Goal: Contribute content: Add original content to the website for others to see

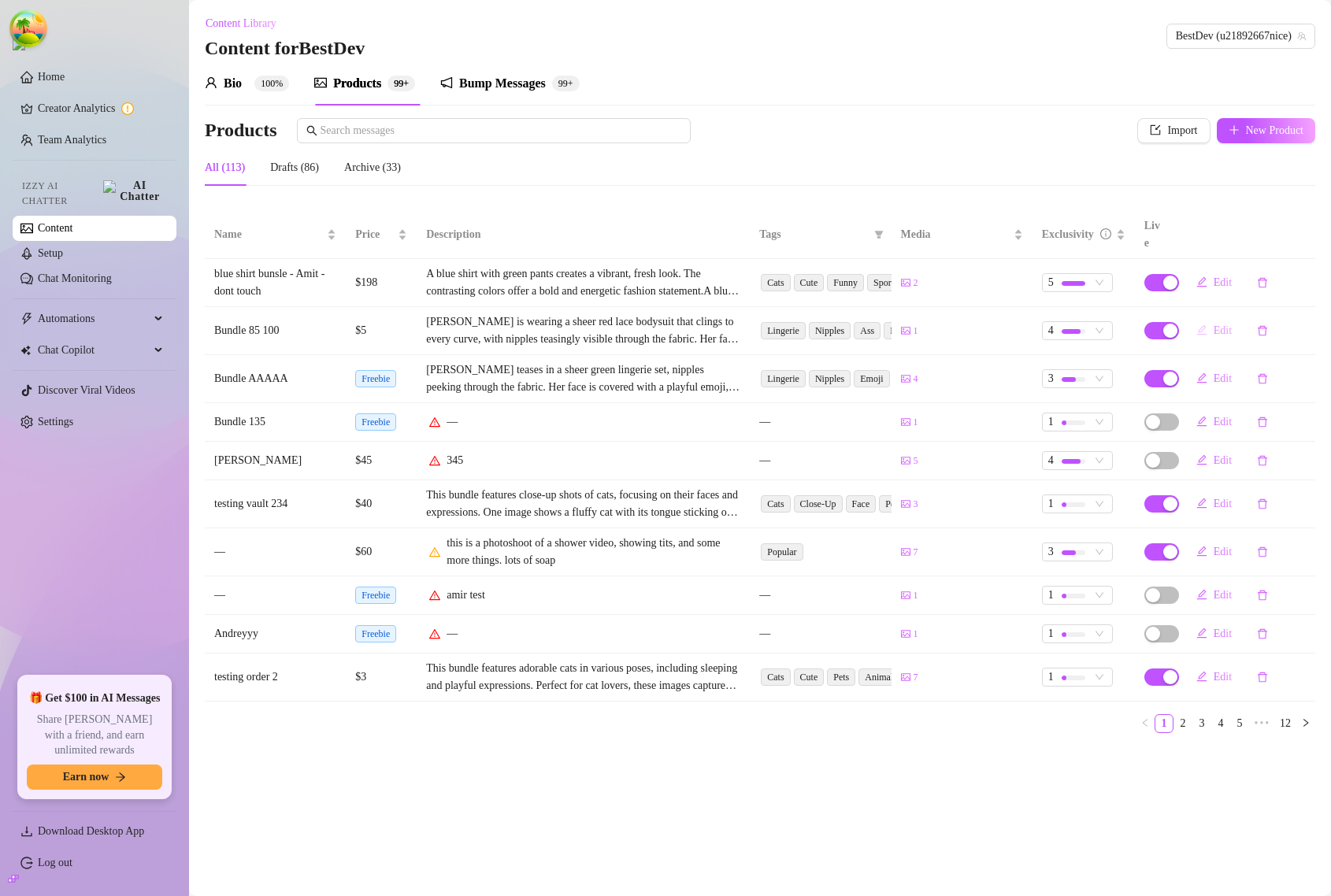
click at [1227, 325] on span "Edit" at bounding box center [1223, 331] width 18 height 13
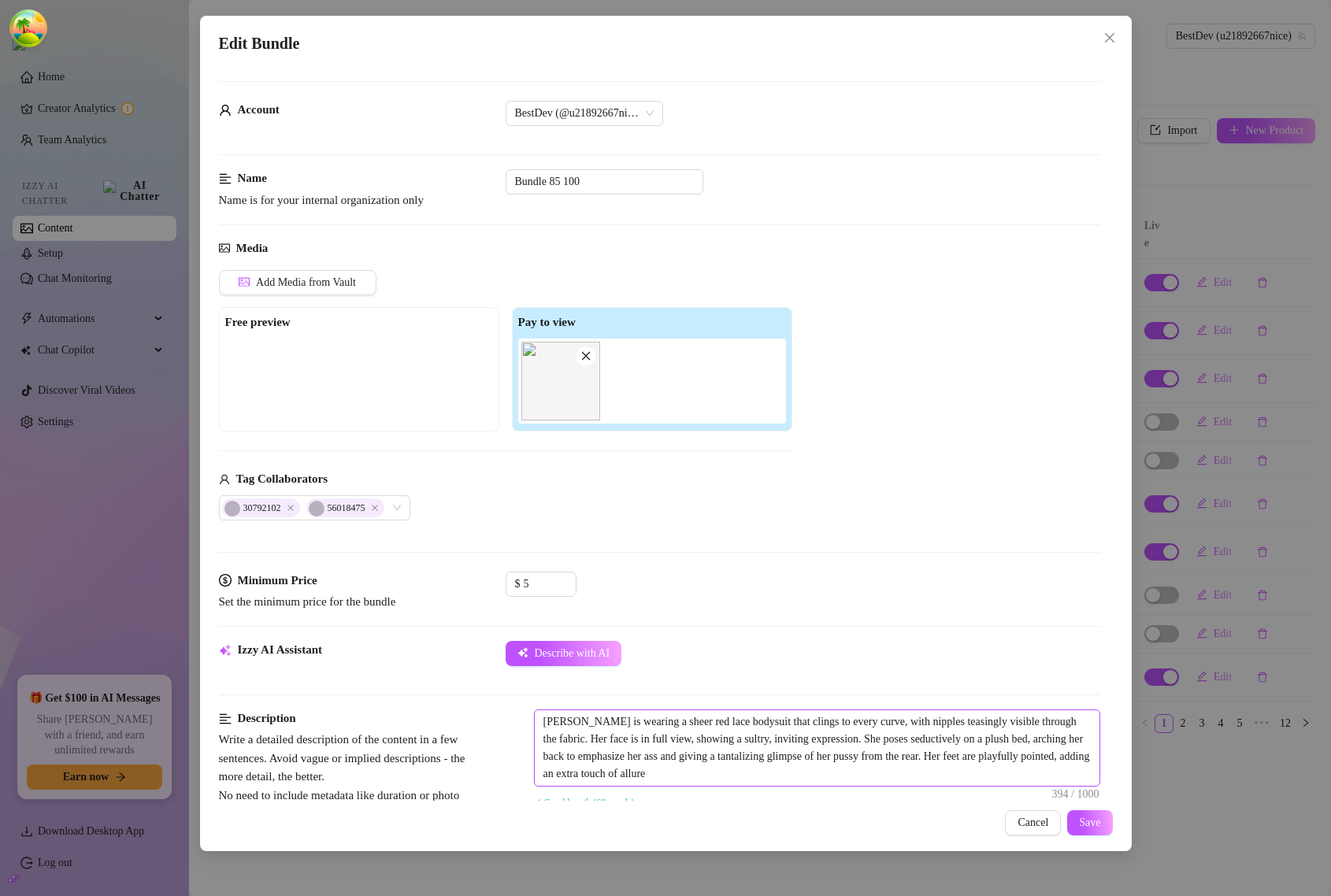
click at [843, 776] on textarea "[PERSON_NAME] is wearing a sheer red lace bodysuit that clings to every curve, …" at bounding box center [818, 748] width 565 height 75
type textarea "[PERSON_NAME] is wearing a sheer red lace bodysuit that clings to every curve, …"
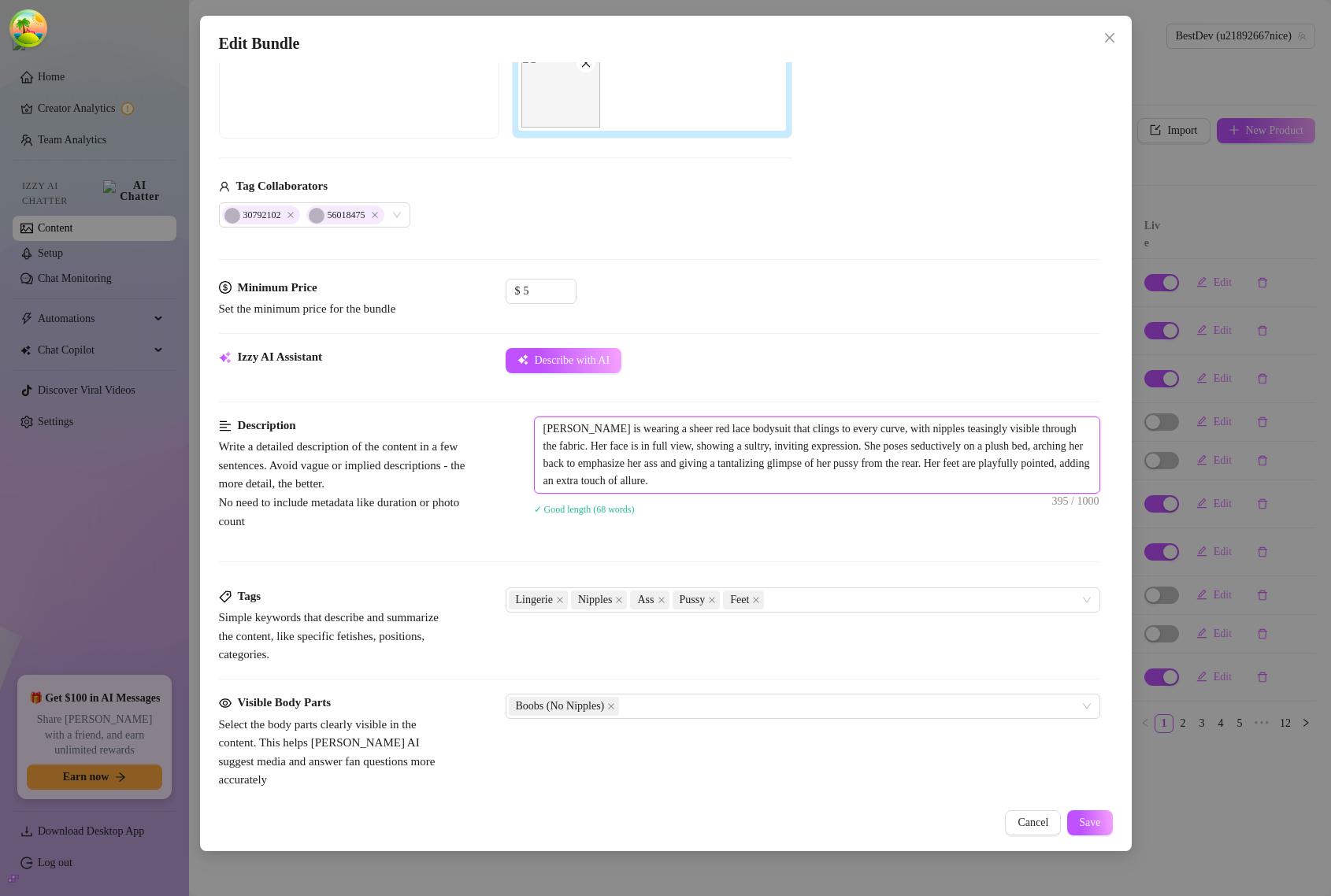
scroll to position [295, 0]
type textarea "[PERSON_NAME] is wearing a sheer red lace bodysuit that clings to every curve, …"
click at [1073, 821] on button "Save" at bounding box center [1090, 822] width 45 height 25
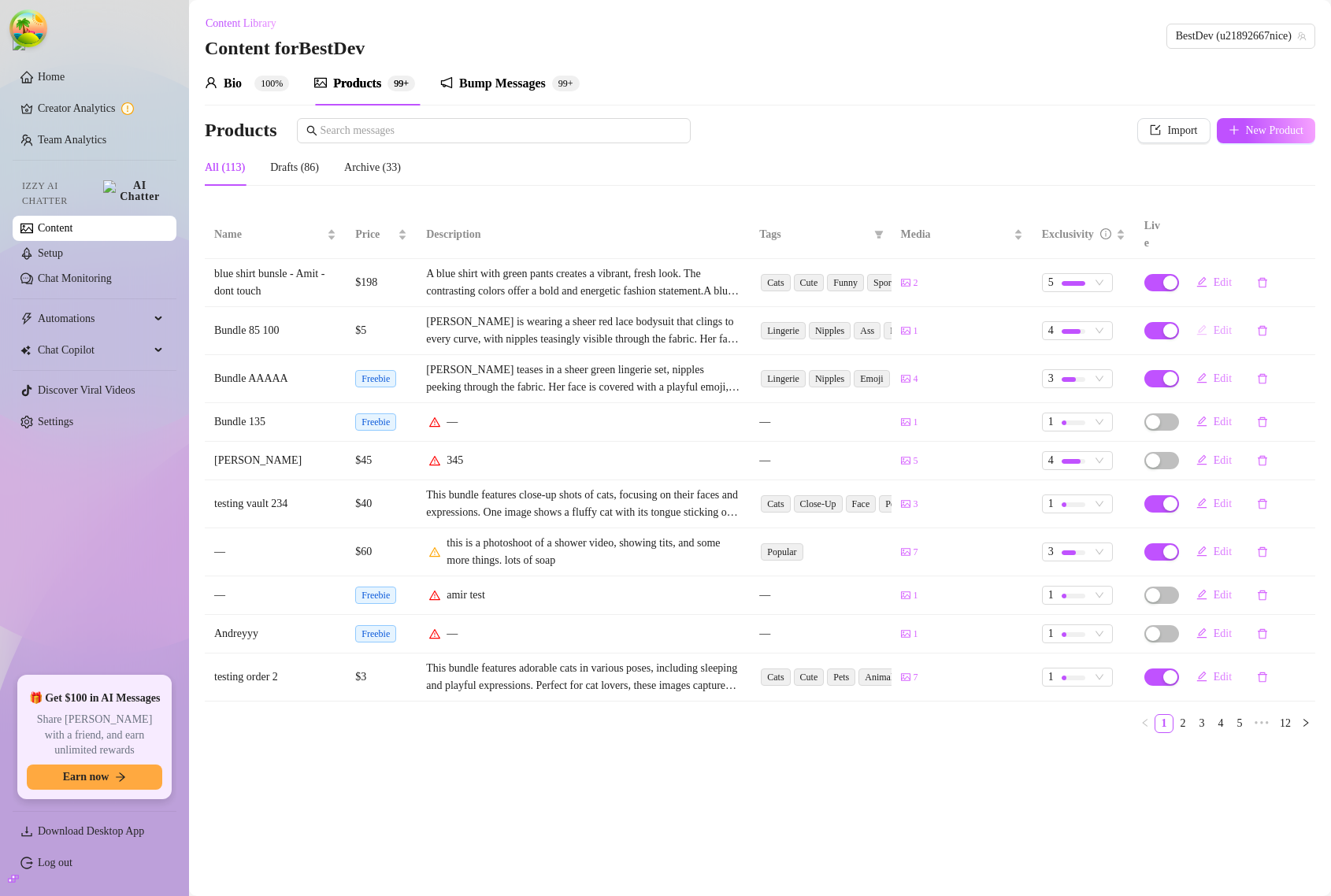
click at [1207, 325] on icon "edit" at bounding box center [1203, 330] width 11 height 11
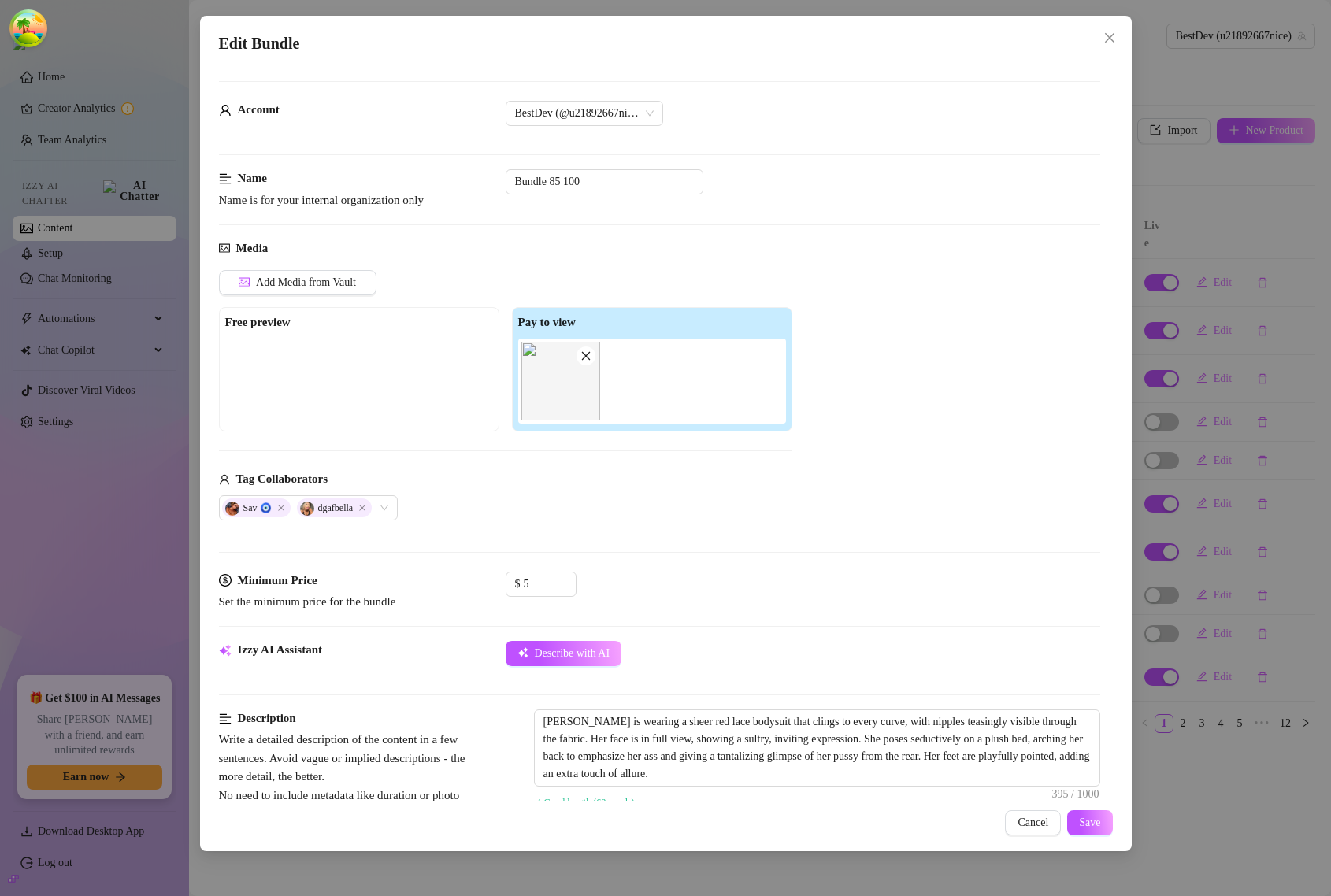
click at [1248, 470] on div "Edit Bundle Account BestDev (@u21892667nice) Name Name is for your internal org…" at bounding box center [665, 448] width 1331 height 896
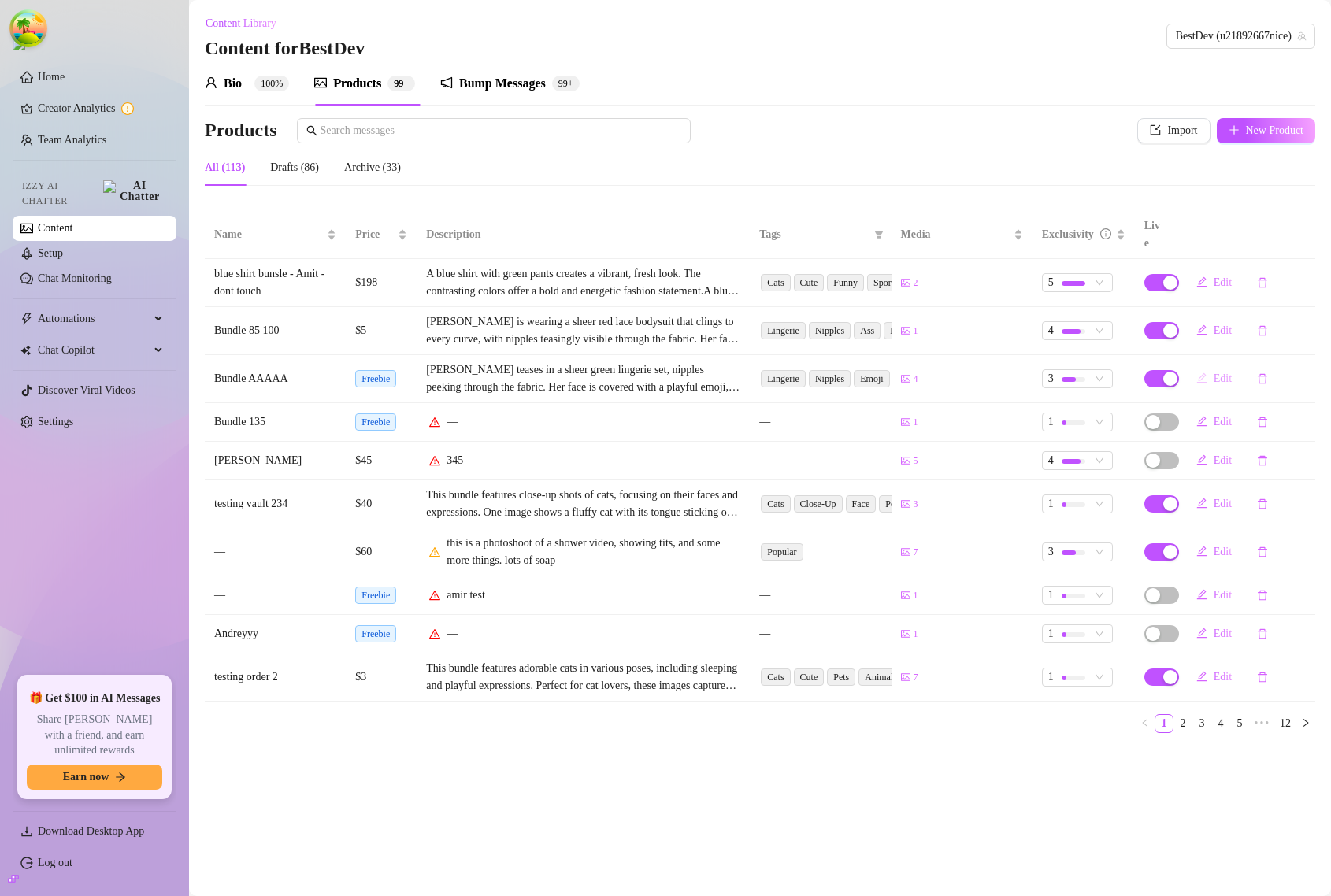
click at [1226, 372] on span "Edit" at bounding box center [1223, 379] width 18 height 13
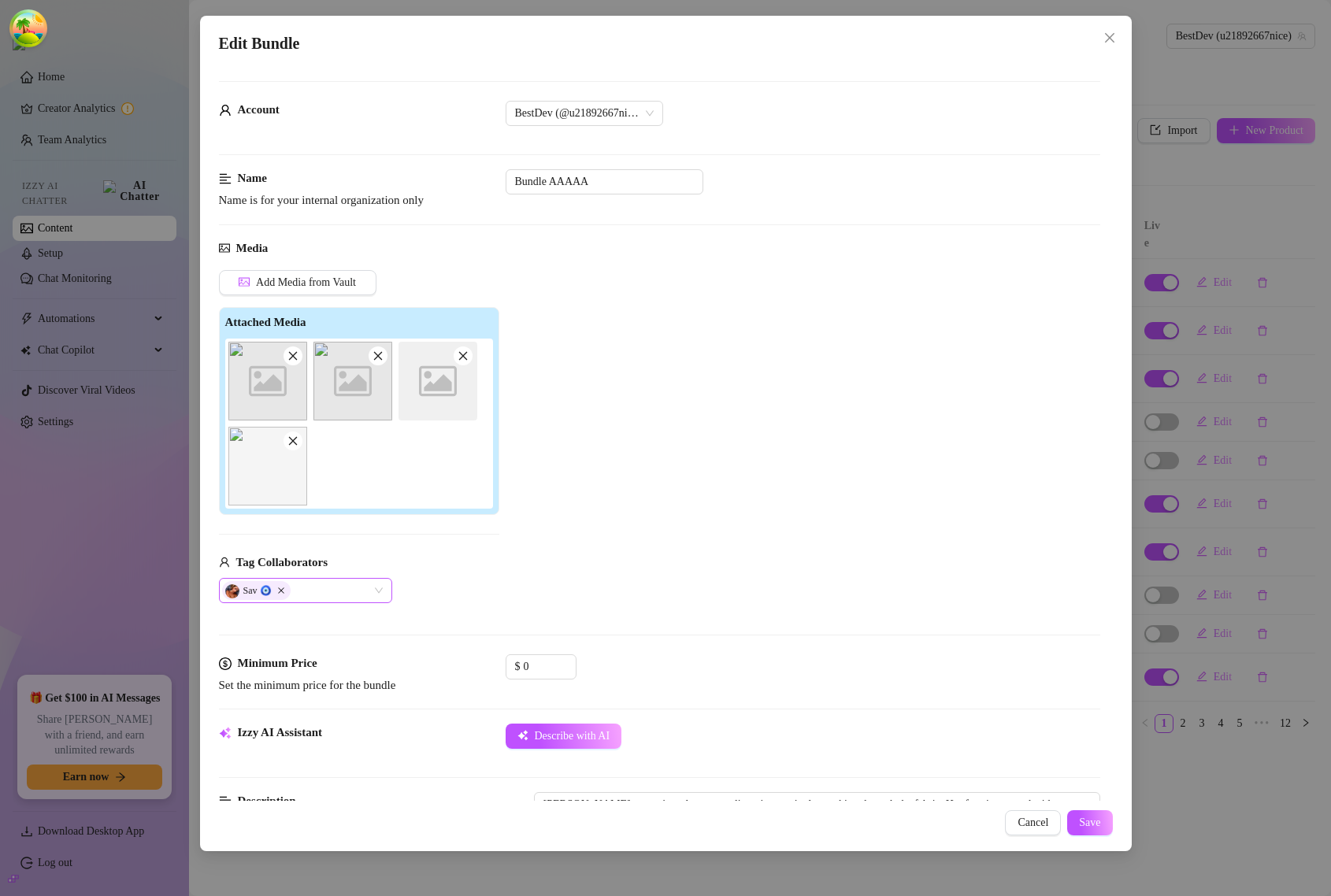
click at [283, 590] on icon "Close" at bounding box center [282, 591] width 8 height 8
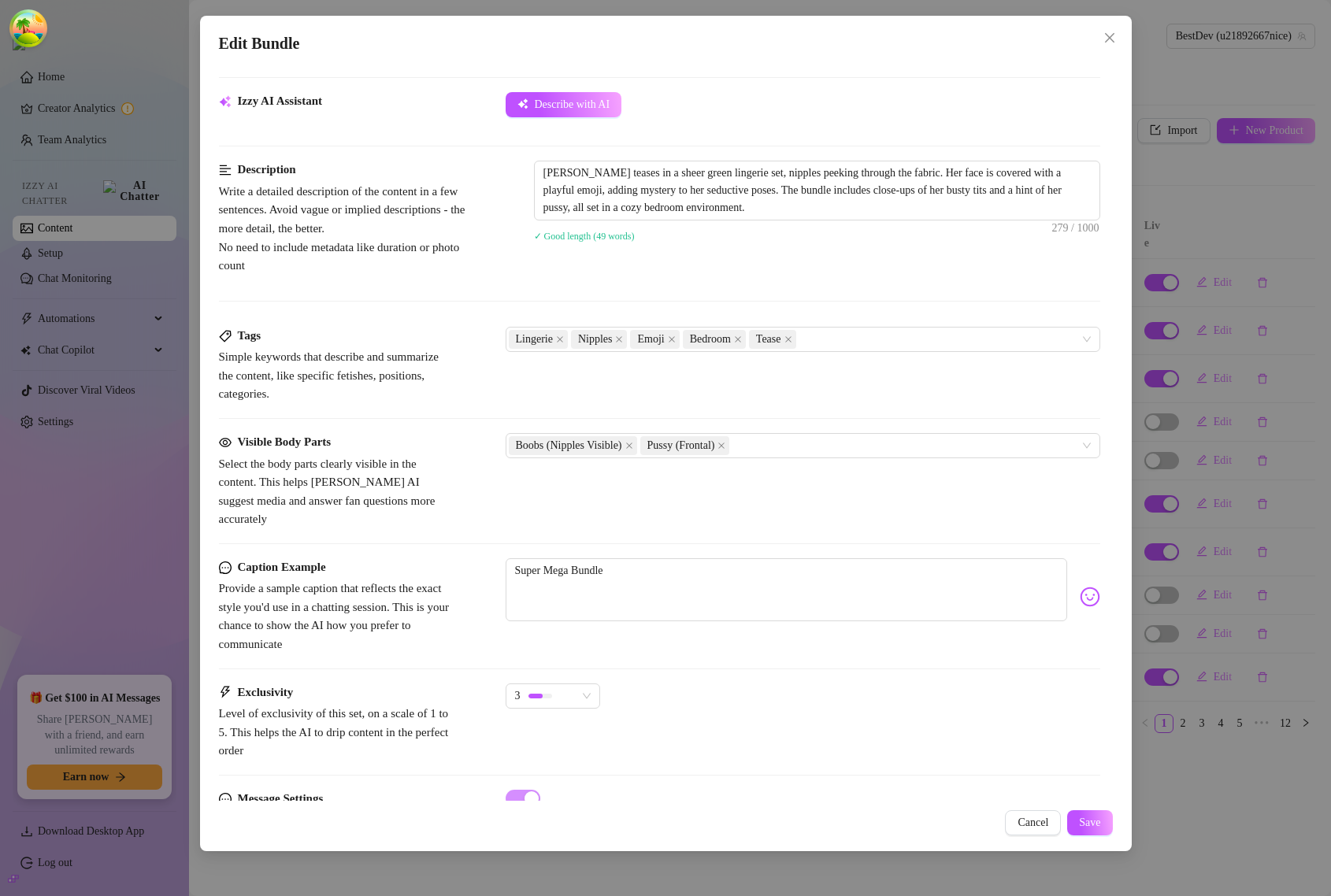
scroll to position [691, 0]
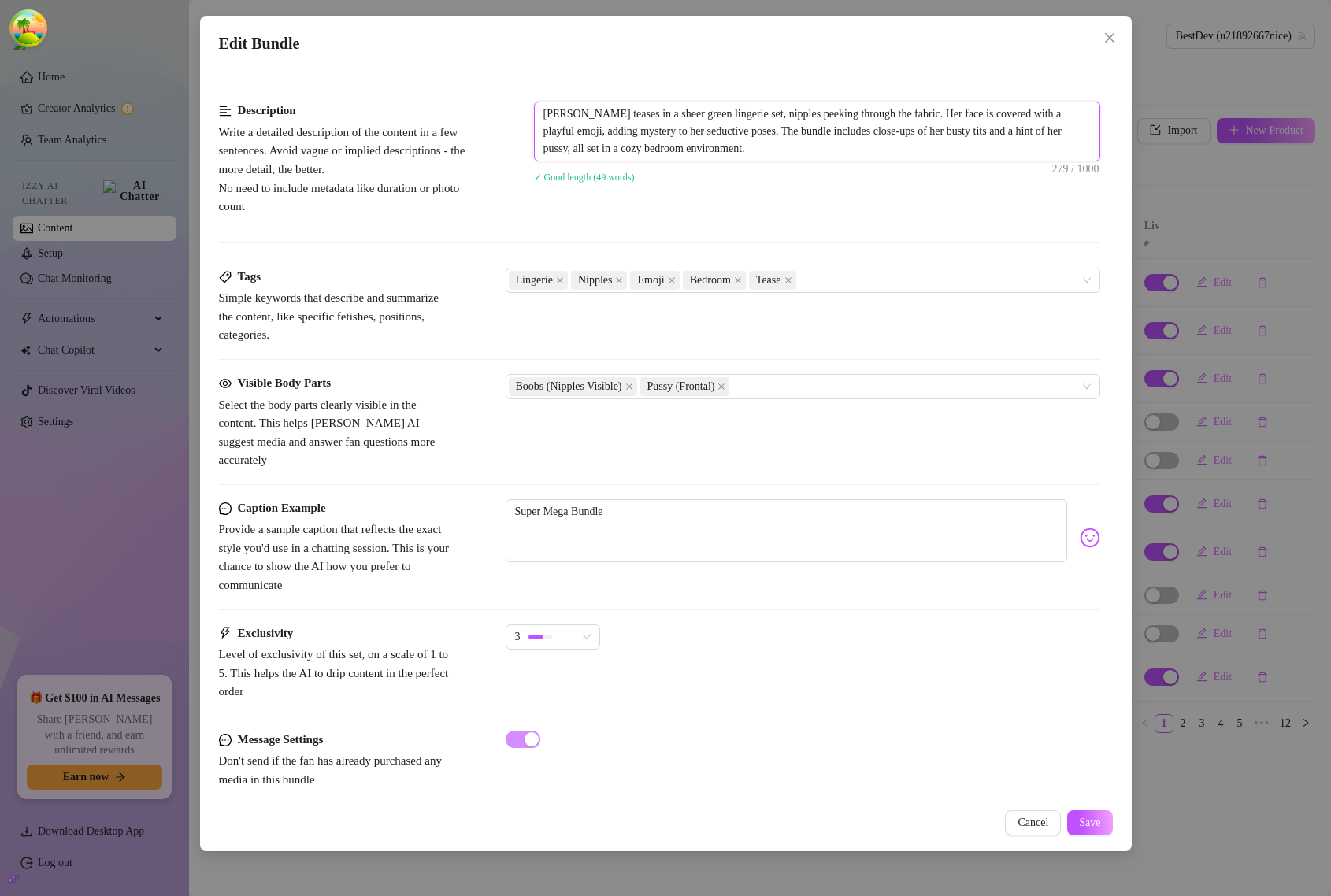
click at [872, 151] on textarea "[PERSON_NAME] teases in a sheer green lingerie set, nipples peeking through the…" at bounding box center [818, 132] width 565 height 59
type textarea "[PERSON_NAME] teases in a sheer green lingerie set, nipples peeking through the…"
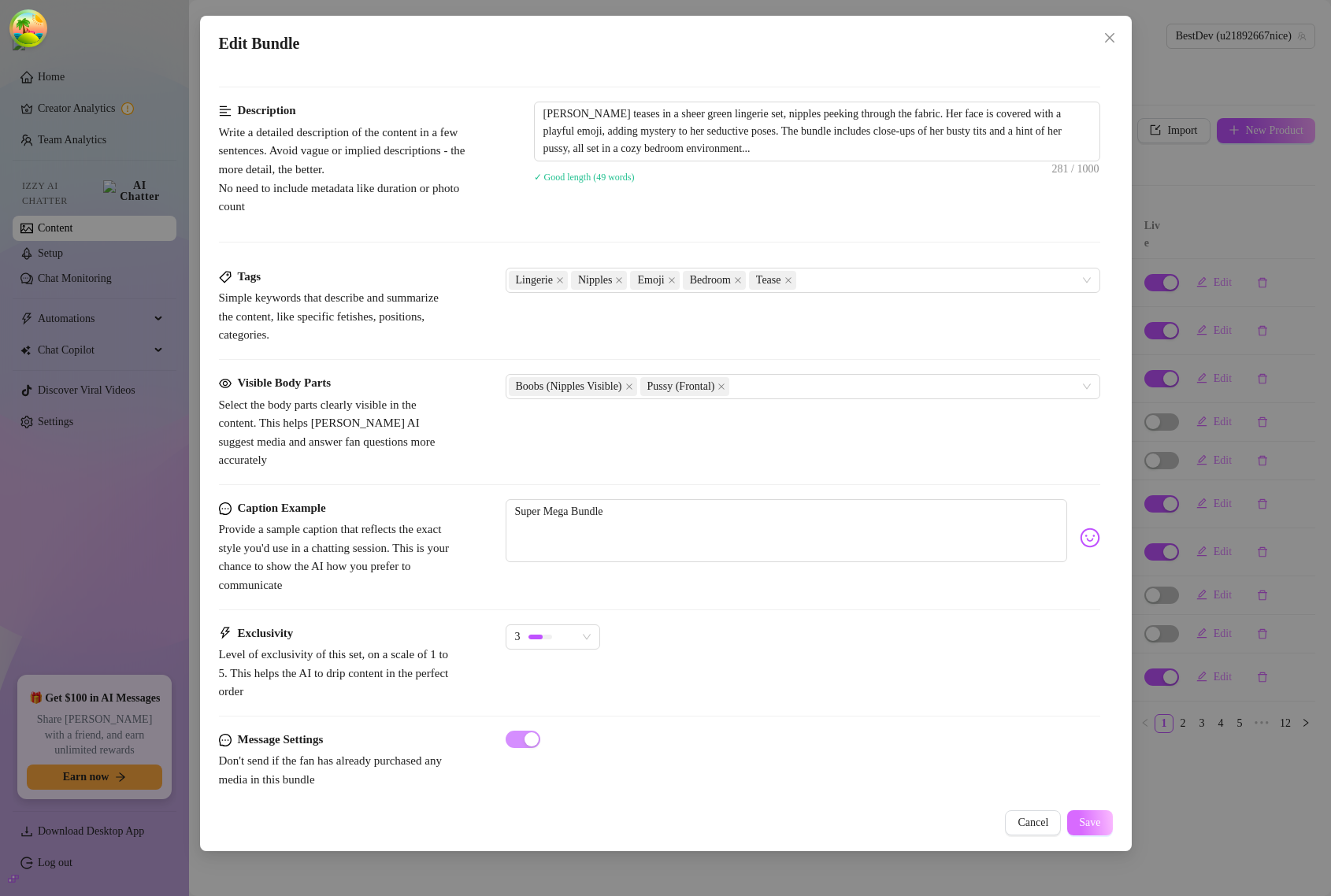
click at [1068, 821] on button "Save" at bounding box center [1090, 822] width 45 height 25
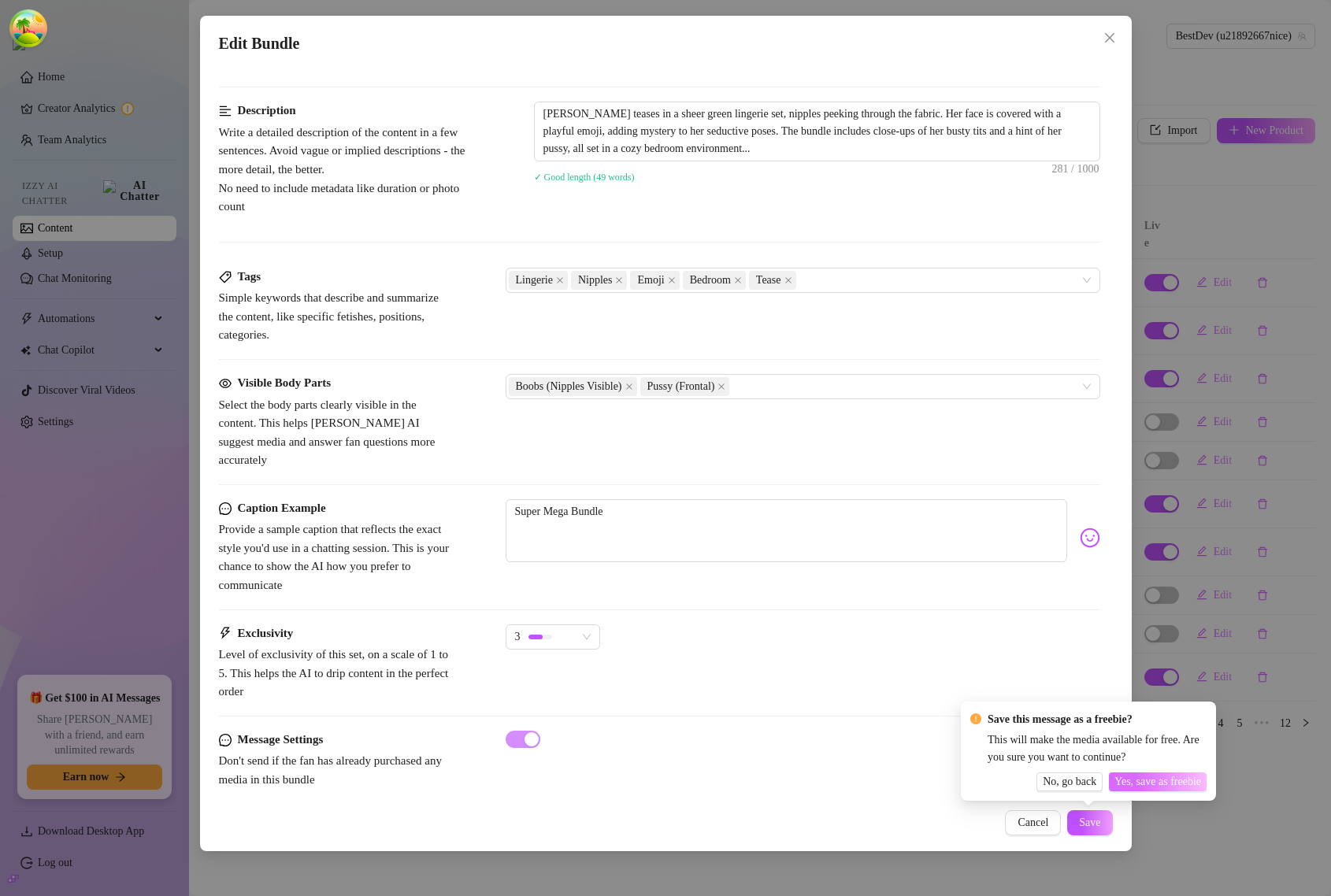
click at [1136, 777] on span "Yes, save as freebie" at bounding box center [1158, 782] width 87 height 13
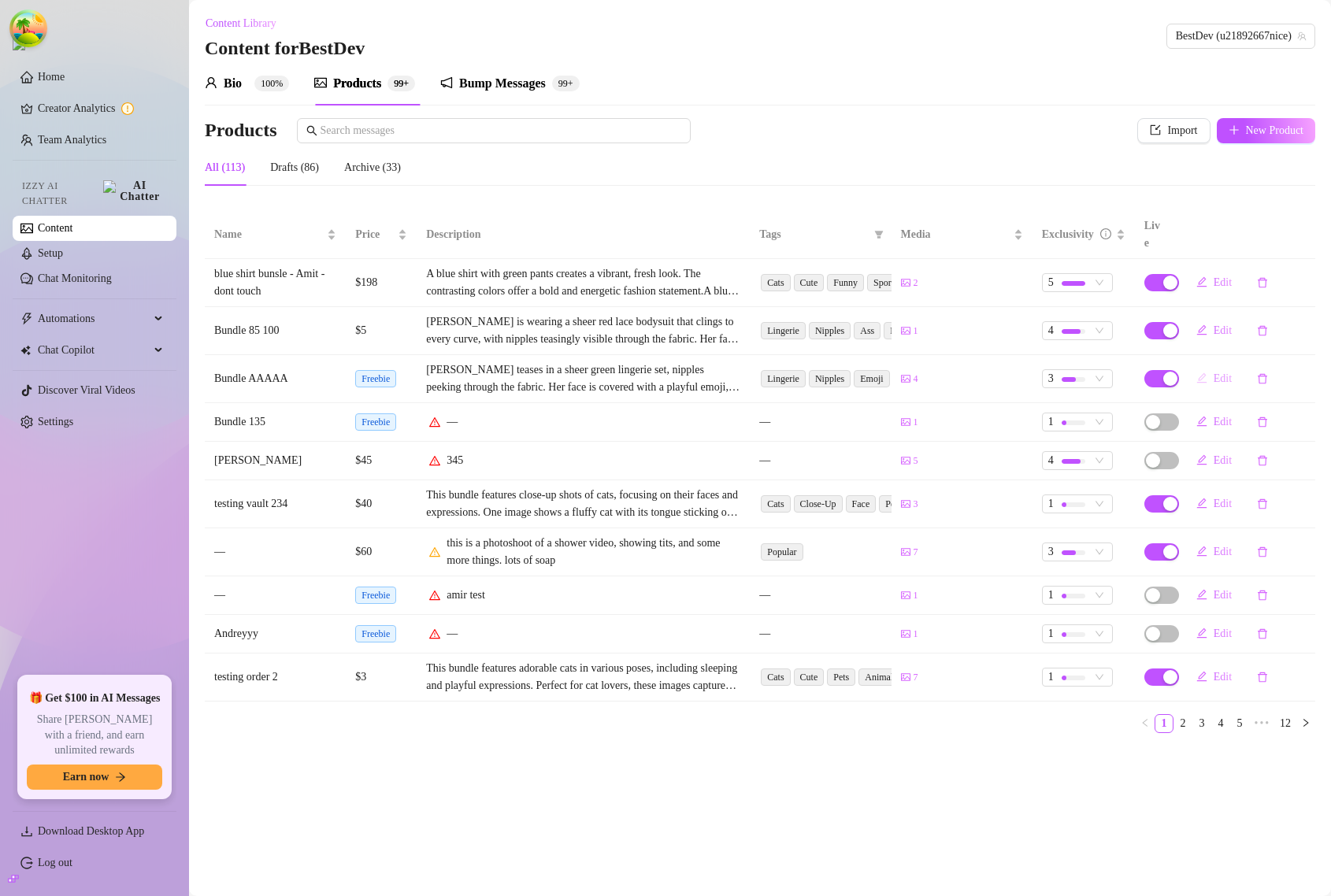
click at [1209, 367] on button "Edit" at bounding box center [1215, 379] width 61 height 25
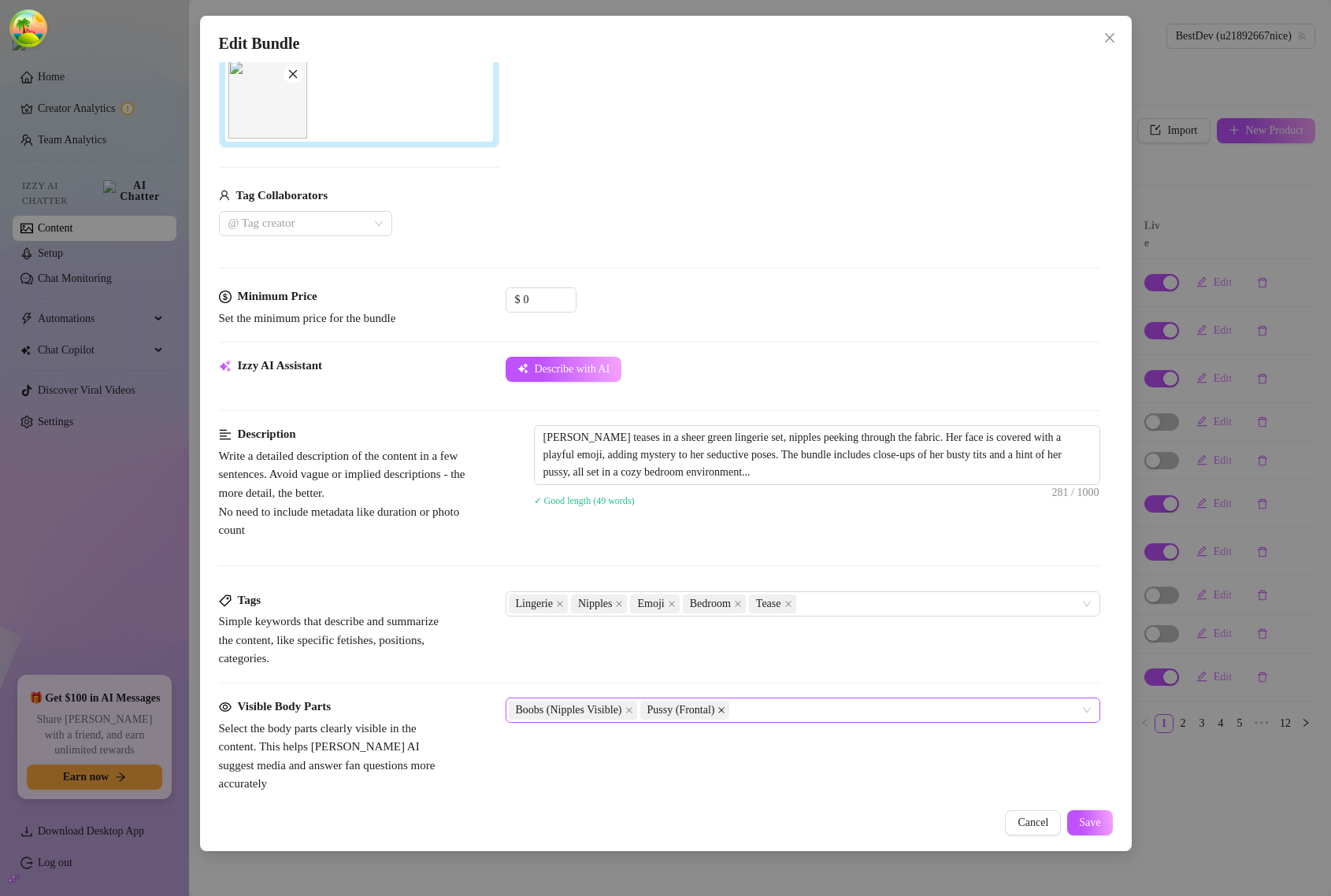
scroll to position [394, 0]
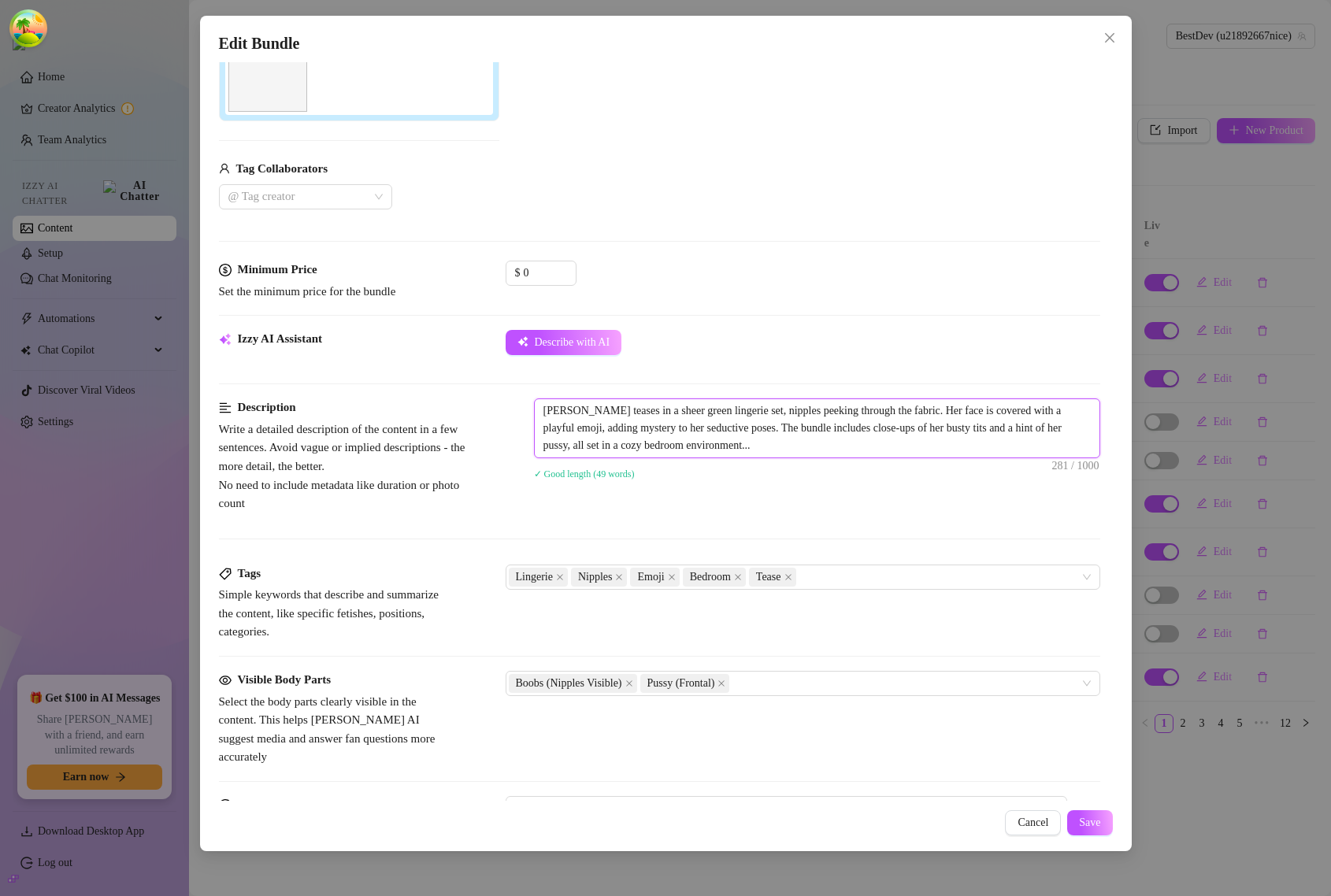
click at [842, 446] on textarea "[PERSON_NAME] teases in a sheer green lingerie set, nipples peeking through the…" at bounding box center [818, 428] width 565 height 59
type textarea "[PERSON_NAME] teases in a sheer green lingerie set, nipples peeking through the…"
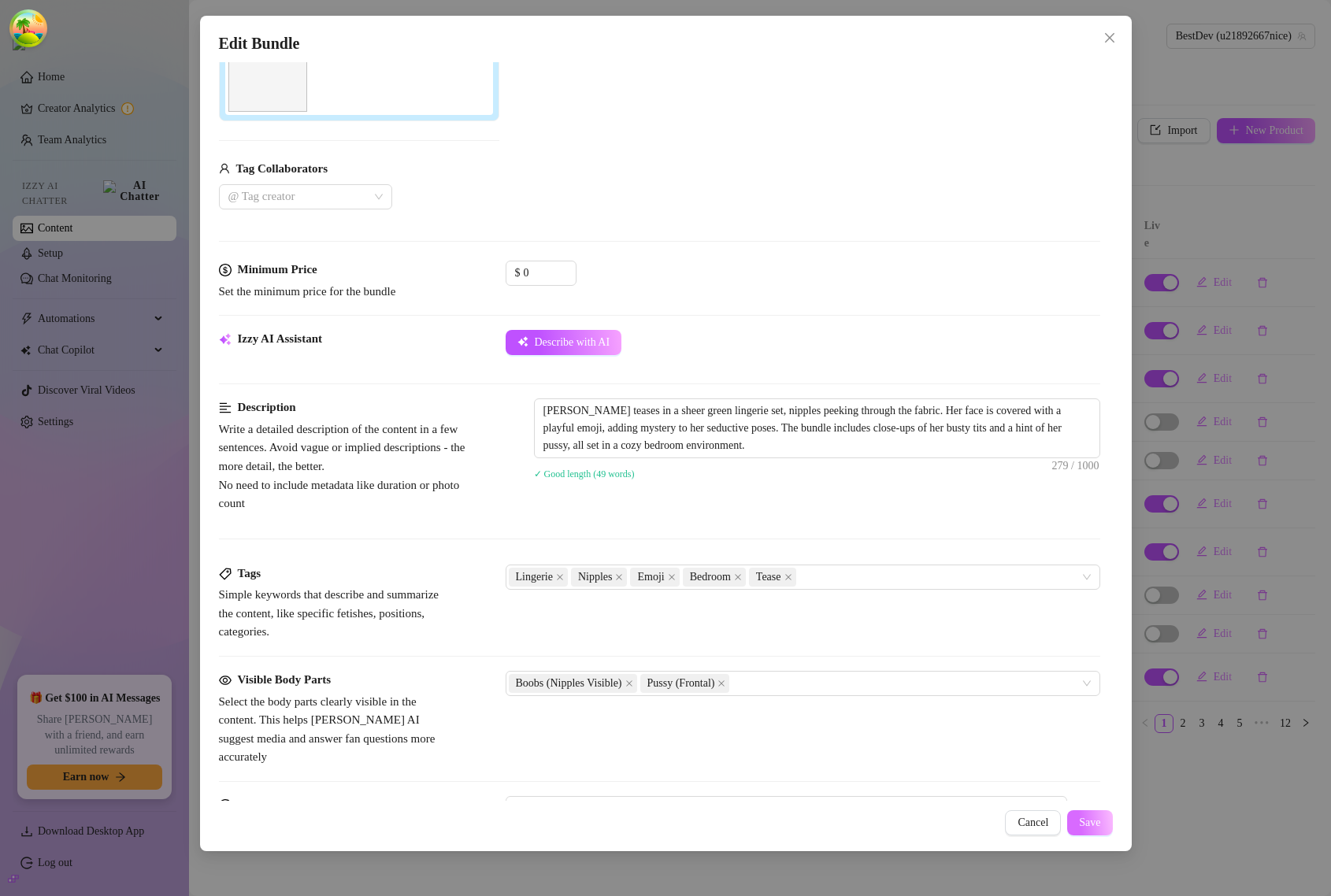
click at [1080, 820] on span "Save" at bounding box center [1090, 823] width 22 height 13
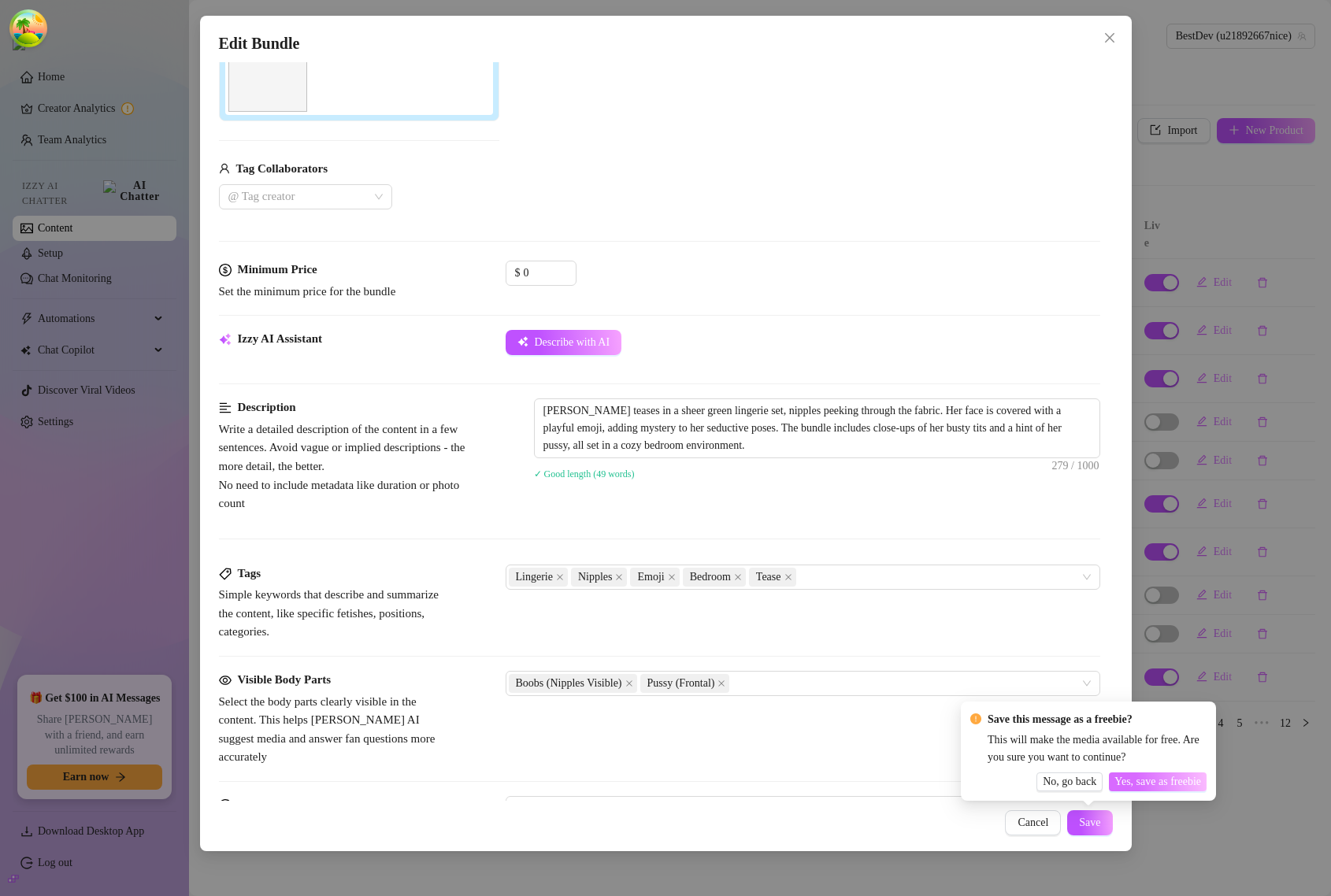
click at [1131, 785] on span "Yes, save as freebie" at bounding box center [1158, 782] width 87 height 13
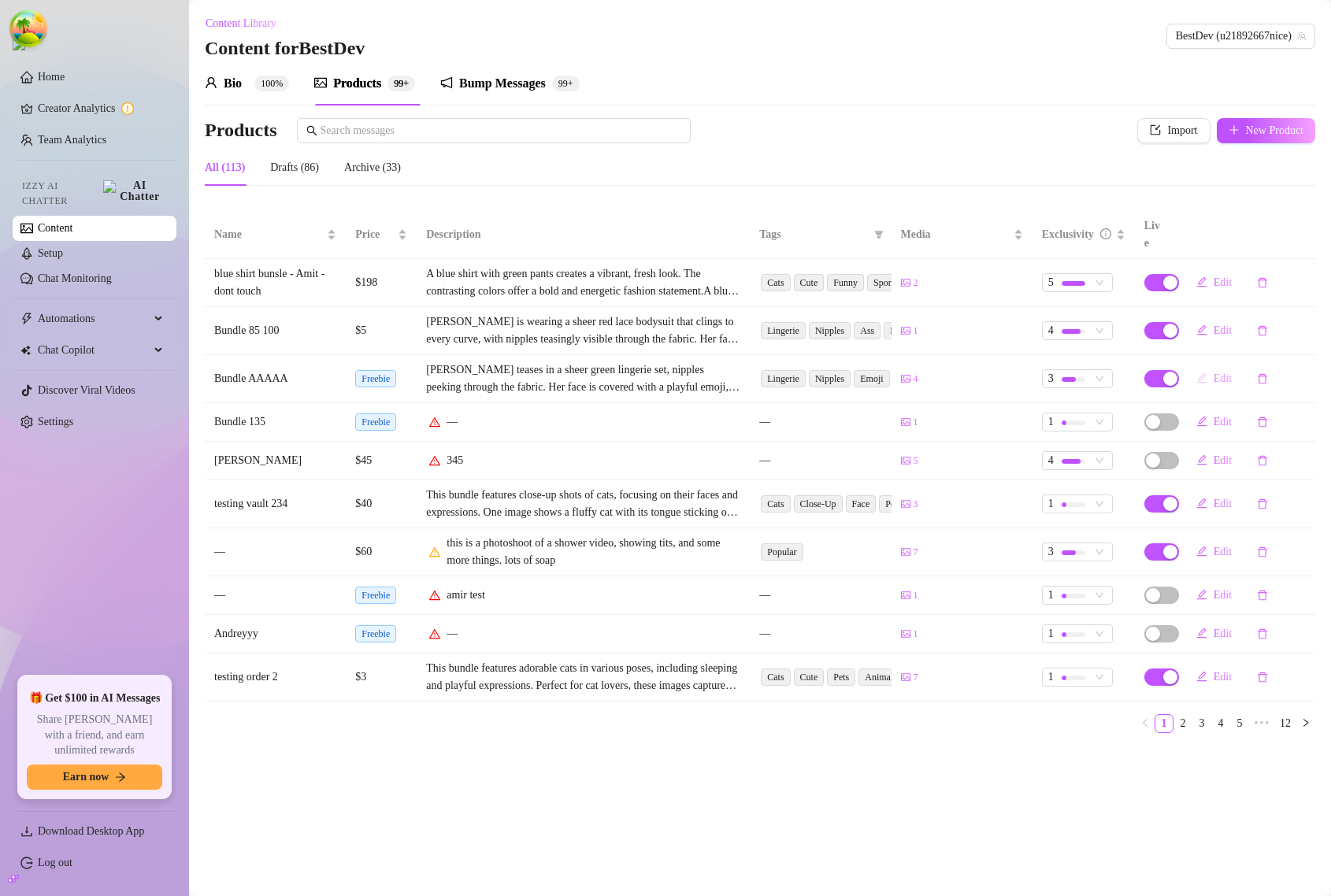
click at [1205, 373] on icon "edit" at bounding box center [1203, 378] width 10 height 10
type textarea "Super Mega Bundle"
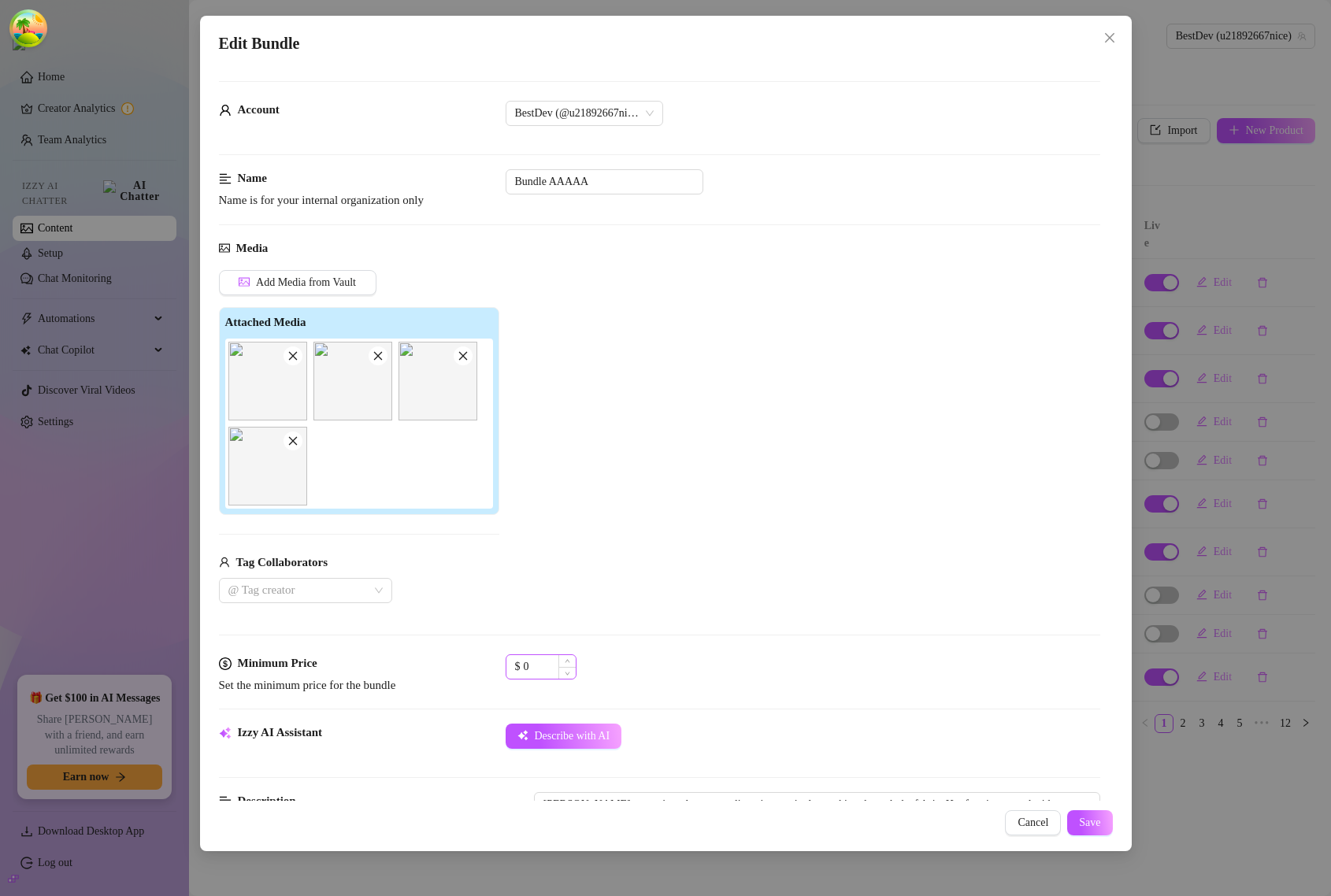
drag, startPoint x: 546, startPoint y: 655, endPoint x: 537, endPoint y: 677, distance: 23.8
click at [533, 672] on form "Account BestDev (@u21892667nice) Name Name is for your internal organization on…" at bounding box center [659, 795] width 882 height 1428
drag, startPoint x: 538, startPoint y: 679, endPoint x: 517, endPoint y: 666, distance: 24.7
click at [517, 666] on div "$ 0" at bounding box center [541, 667] width 71 height 25
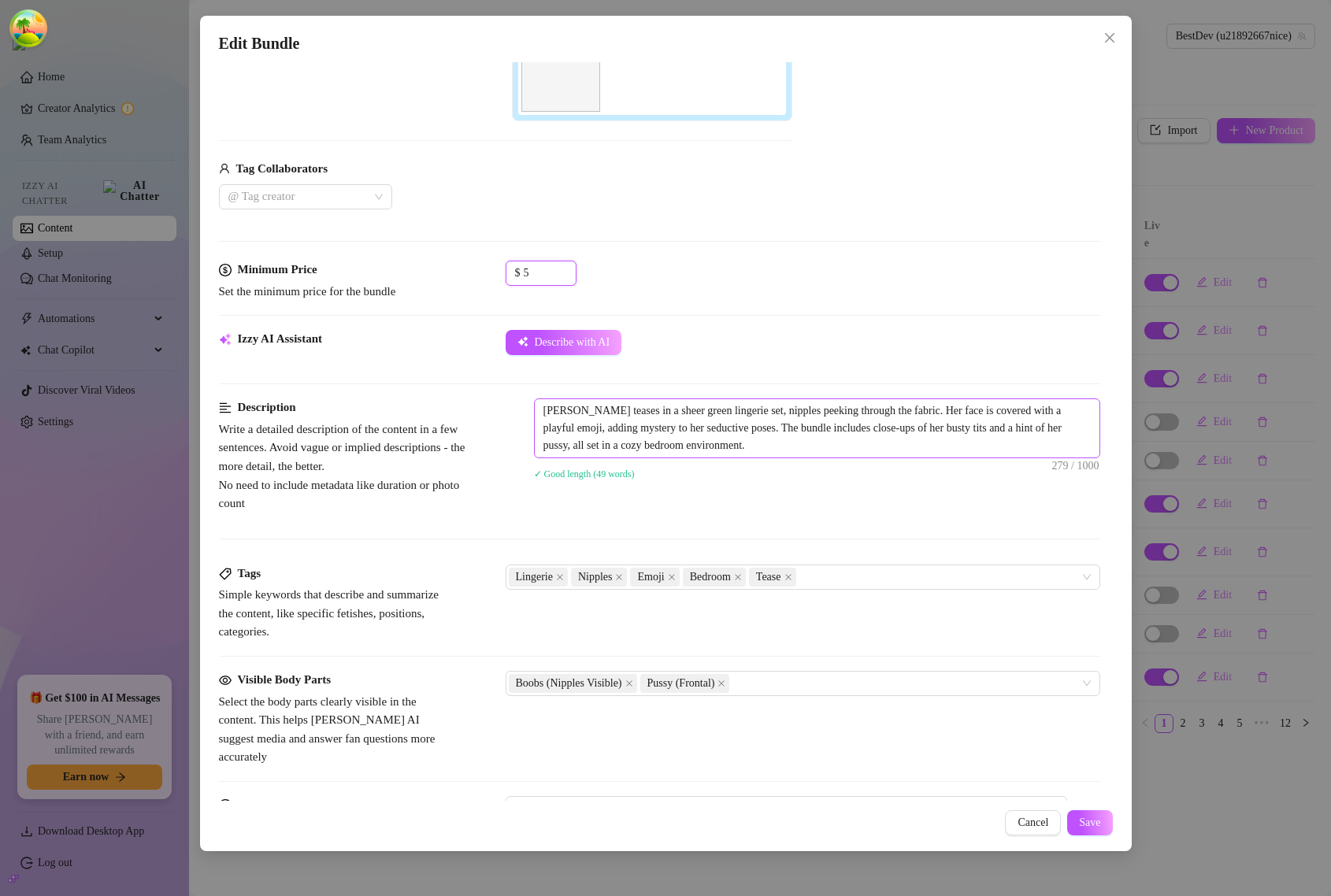
type input "5"
click at [829, 449] on textarea "[PERSON_NAME] teases in a sheer green lingerie set, nipples peeking through the…" at bounding box center [818, 428] width 565 height 59
type textarea "[PERSON_NAME] teases in a sheer green lingerie set, nipples peeking through the…"
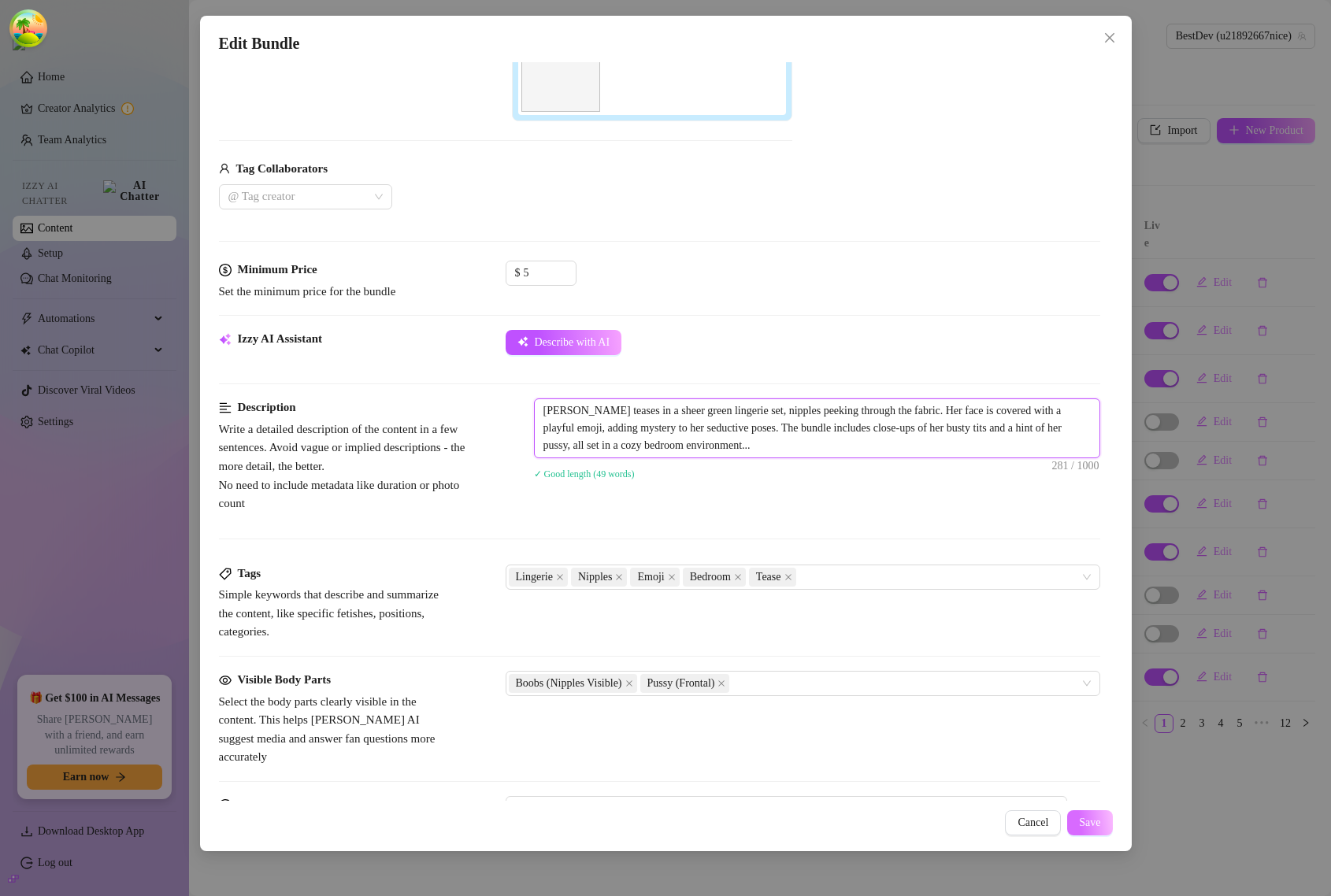
type textarea "[PERSON_NAME] teases in a sheer green lingerie set, nipples peeking through the…"
click at [1100, 827] on span "Save" at bounding box center [1090, 823] width 22 height 13
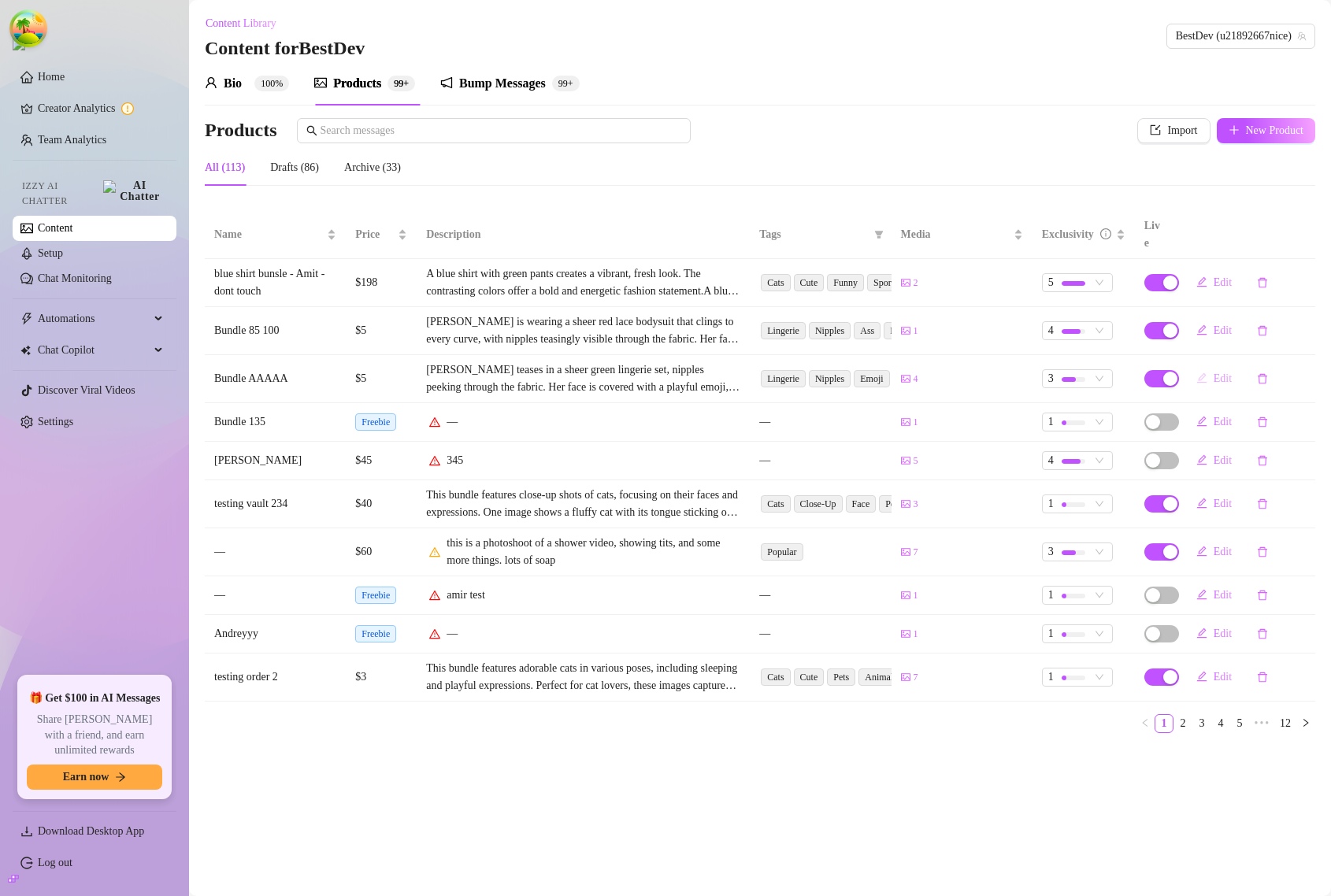
click at [1211, 367] on button "Edit" at bounding box center [1215, 379] width 61 height 25
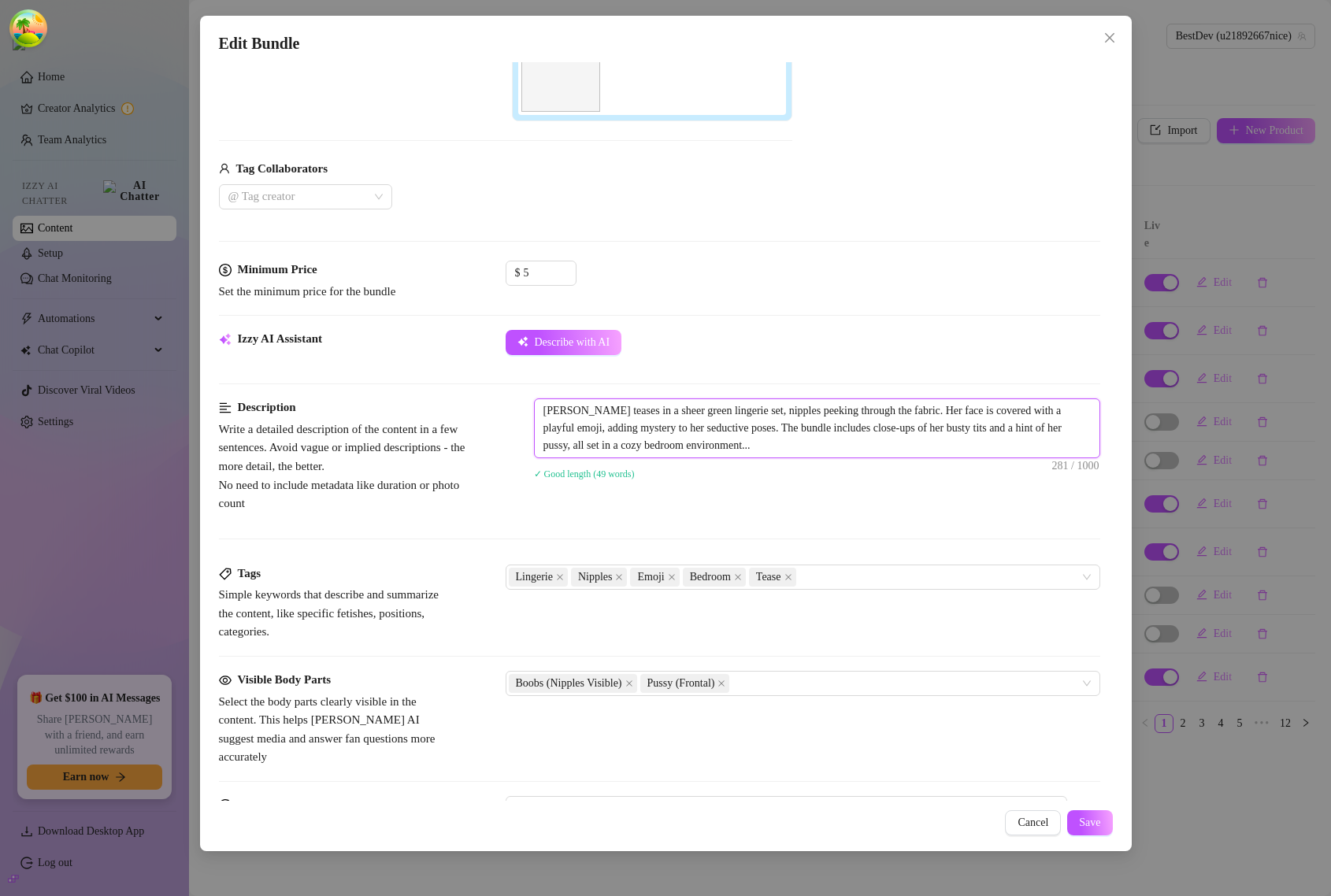
click at [838, 454] on textarea "[PERSON_NAME] teases in a sheer green lingerie set, nipples peeking through the…" at bounding box center [818, 428] width 565 height 59
type textarea "[PERSON_NAME] teases in a sheer green lingerie set, nipples peeking through the…"
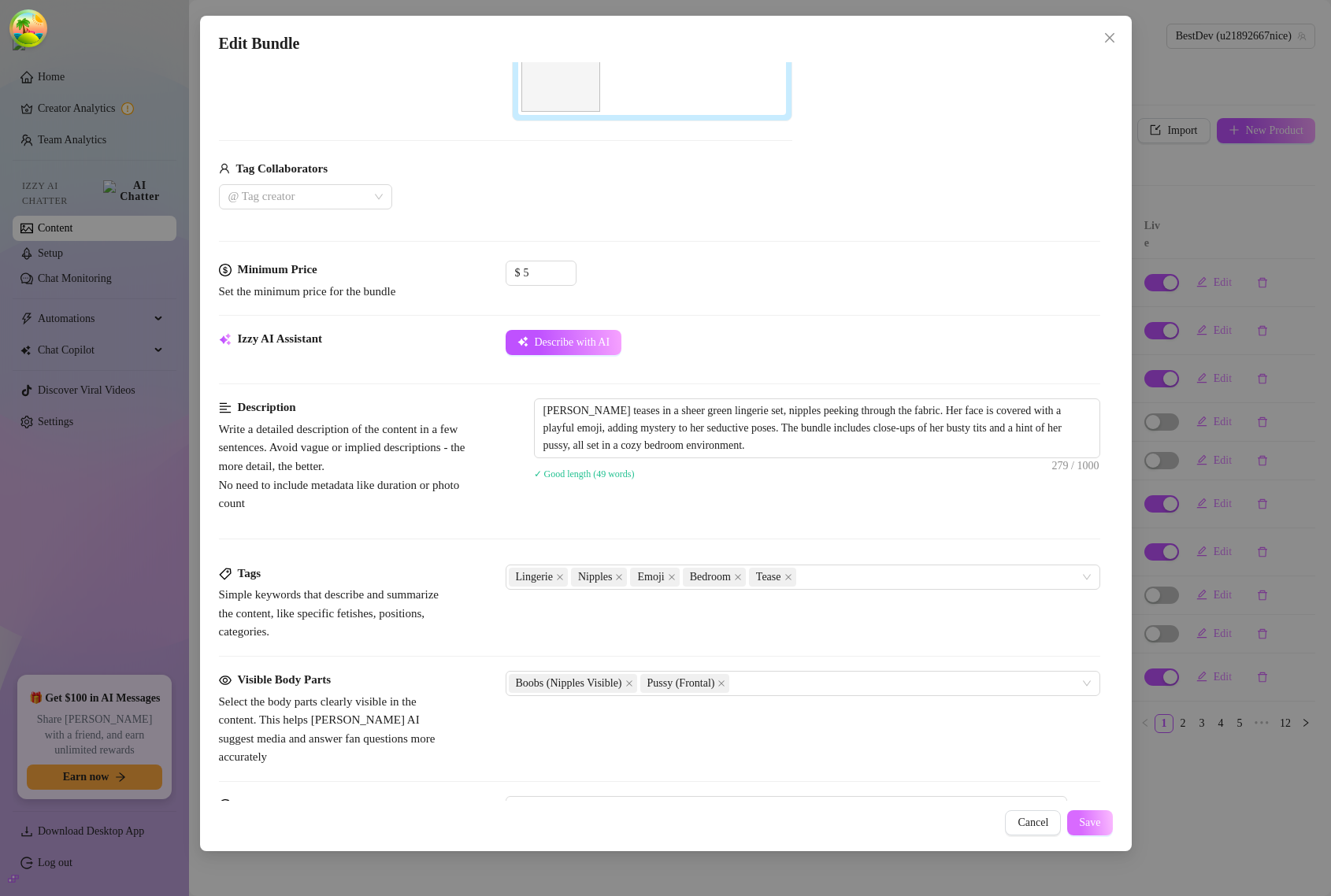
click at [1089, 823] on span "Save" at bounding box center [1090, 823] width 22 height 13
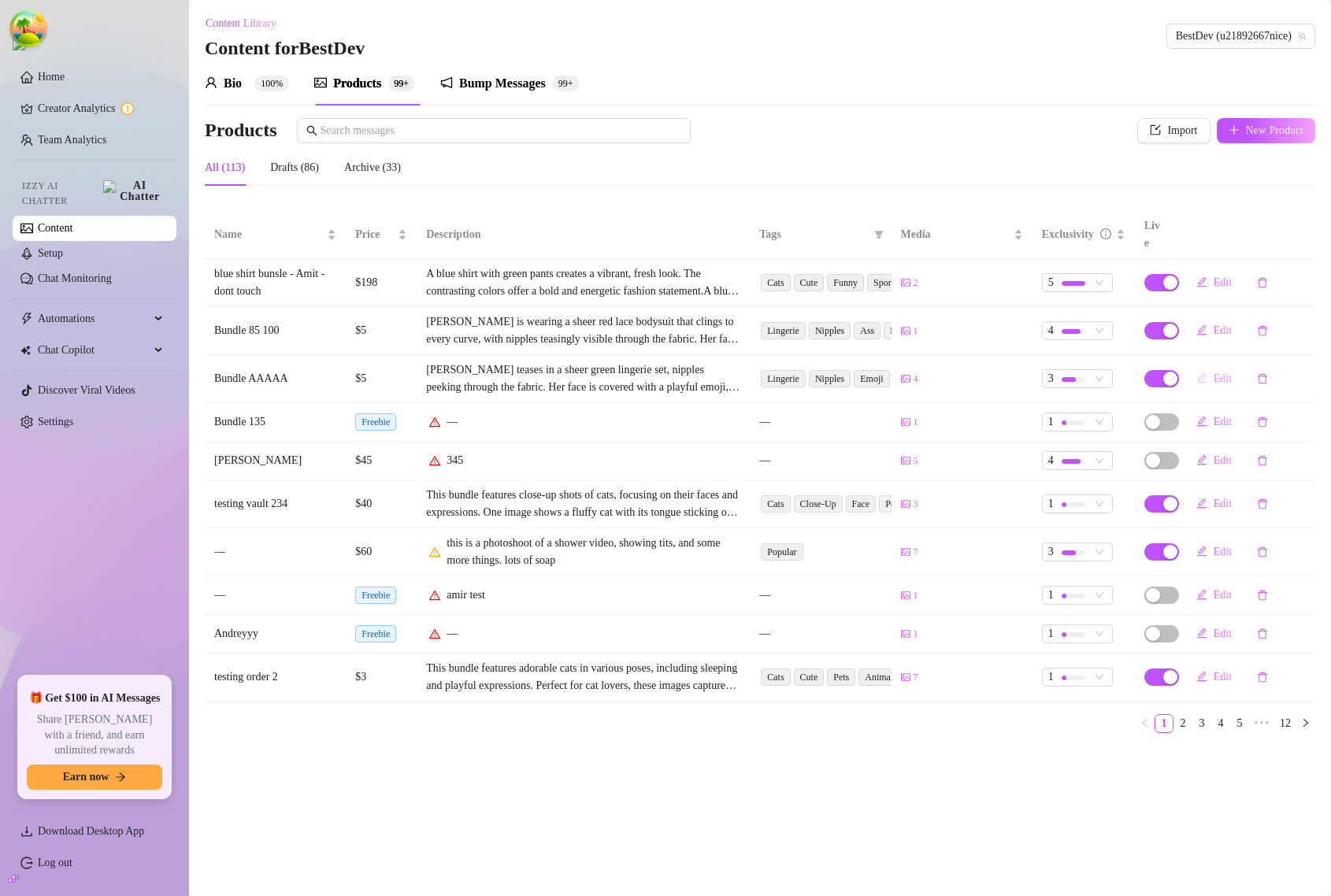
click at [1221, 372] on span "Edit" at bounding box center [1223, 379] width 18 height 13
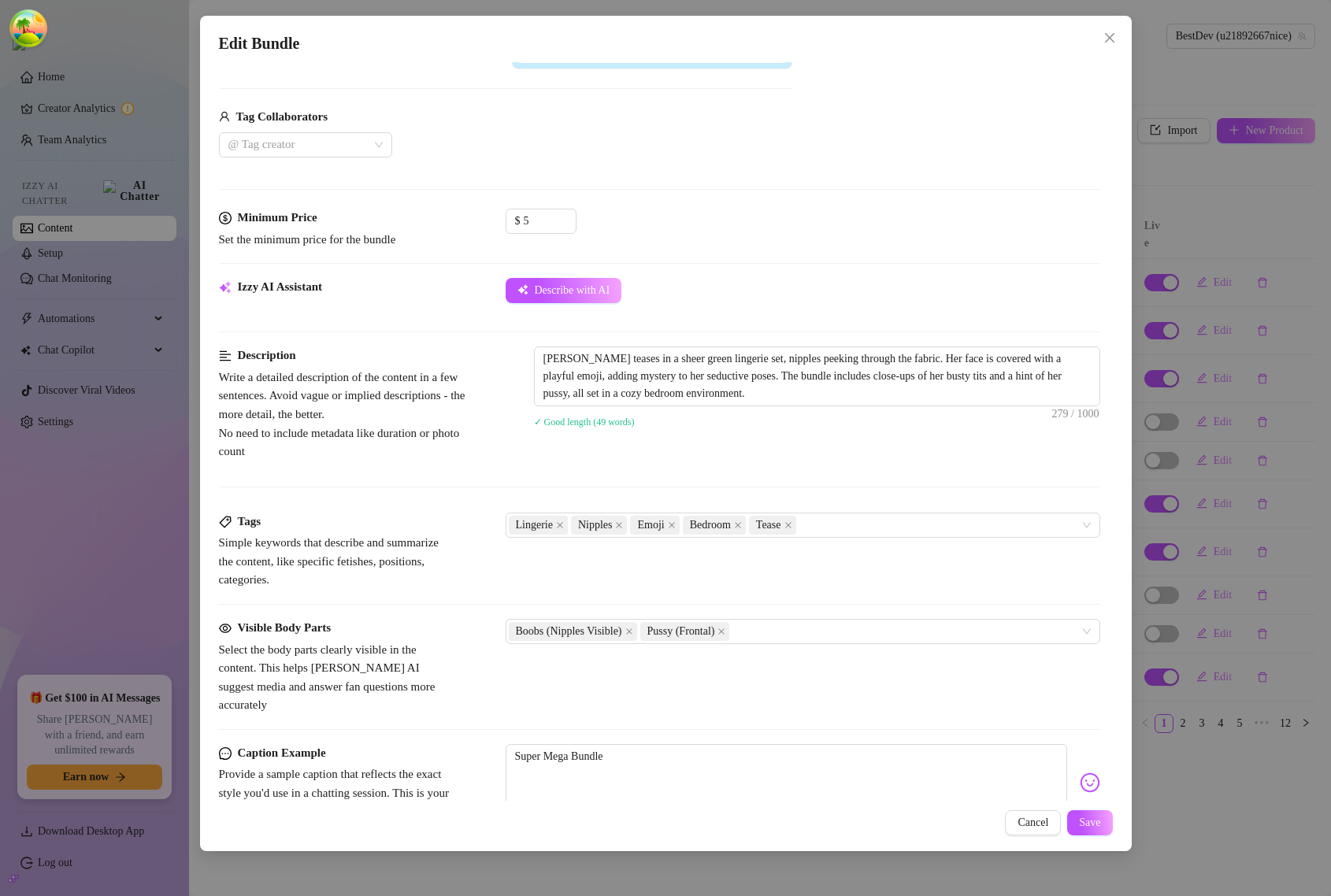
scroll to position [493, 0]
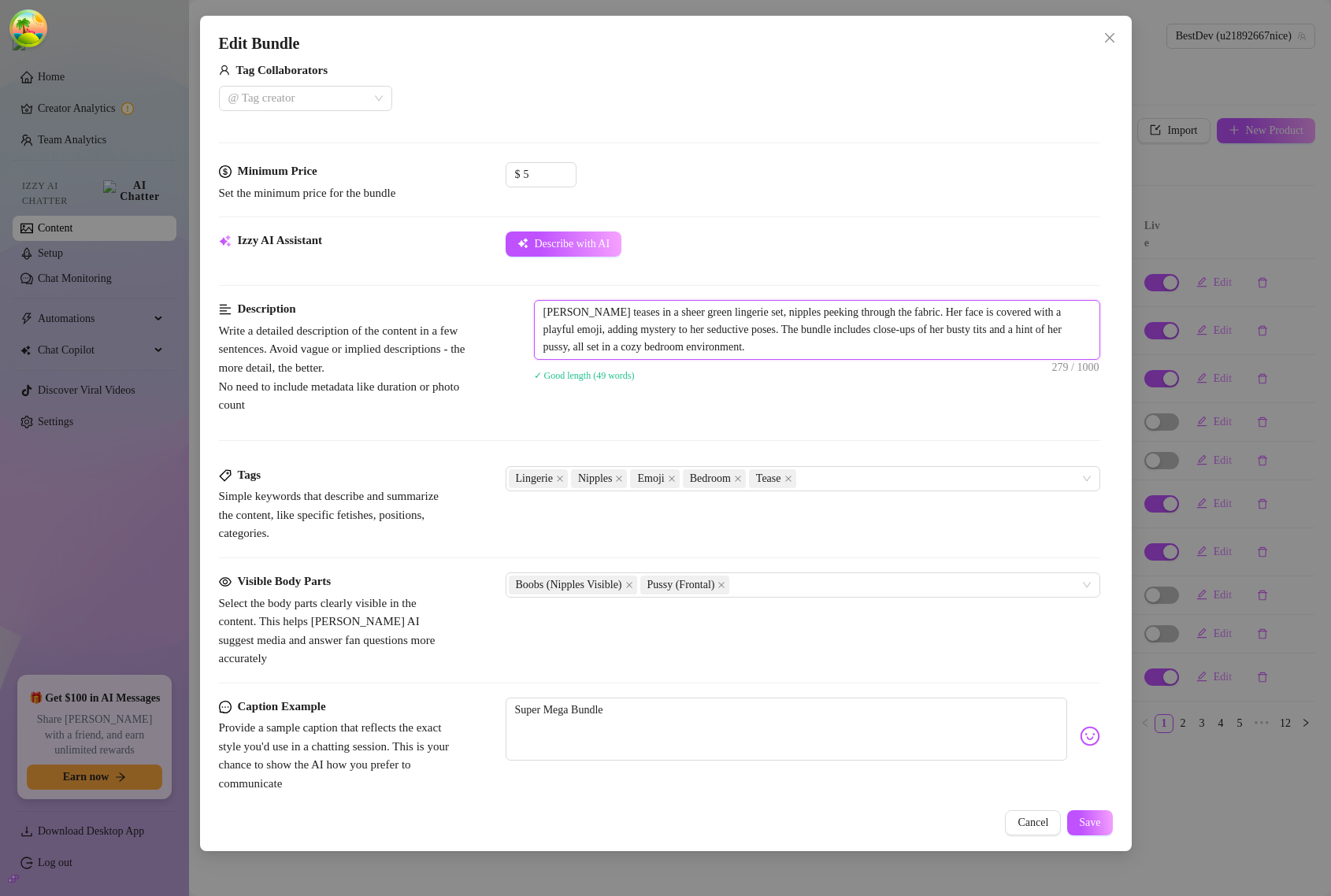
click at [854, 349] on textarea "[PERSON_NAME] teases in a sheer green lingerie set, nipples peeking through the…" at bounding box center [818, 330] width 565 height 59
type textarea "[PERSON_NAME] teases in a sheer green lingerie set, nipples peeking through the…"
click at [1075, 819] on button "Save" at bounding box center [1090, 822] width 45 height 25
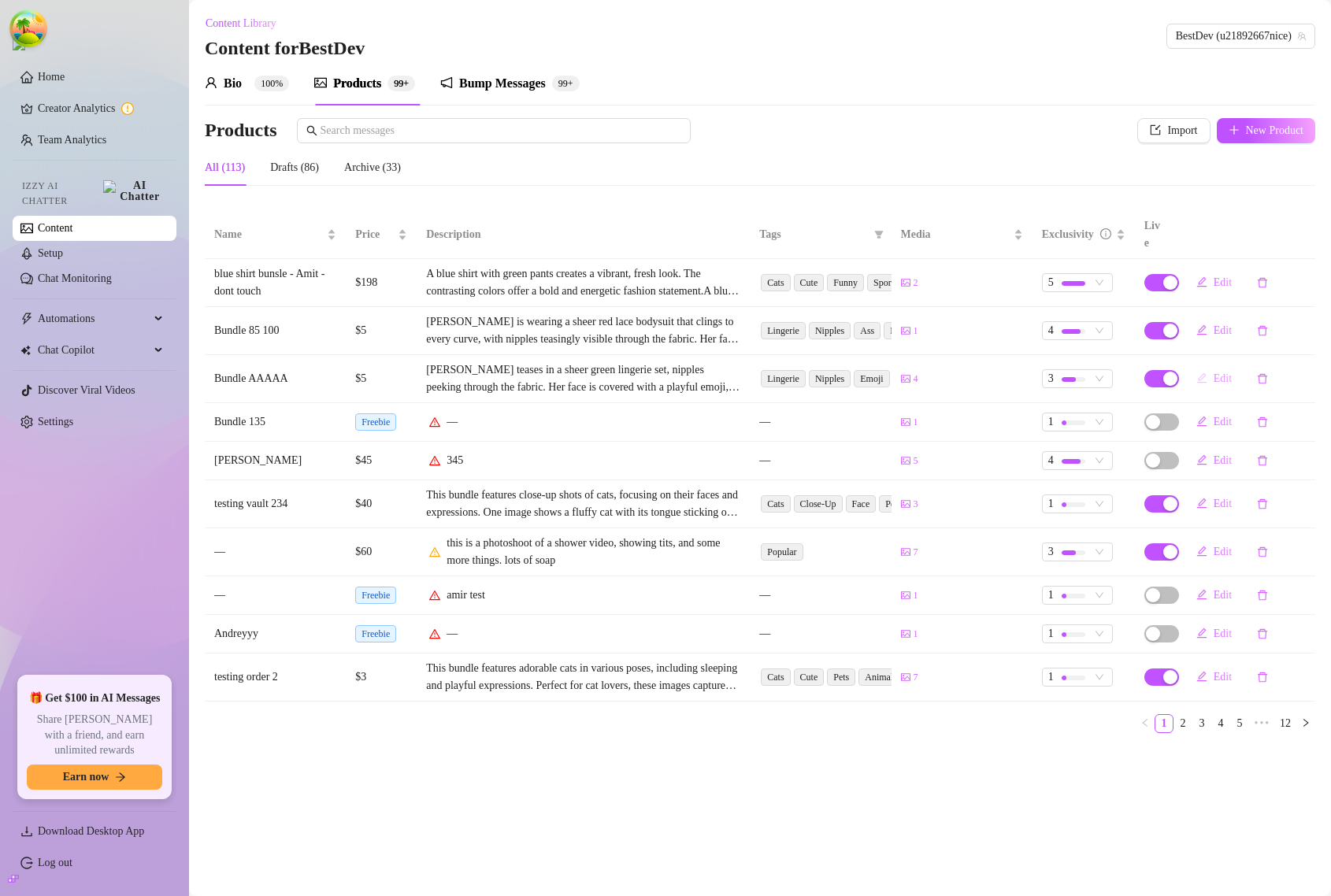
click at [1215, 372] on span "Edit" at bounding box center [1223, 379] width 18 height 13
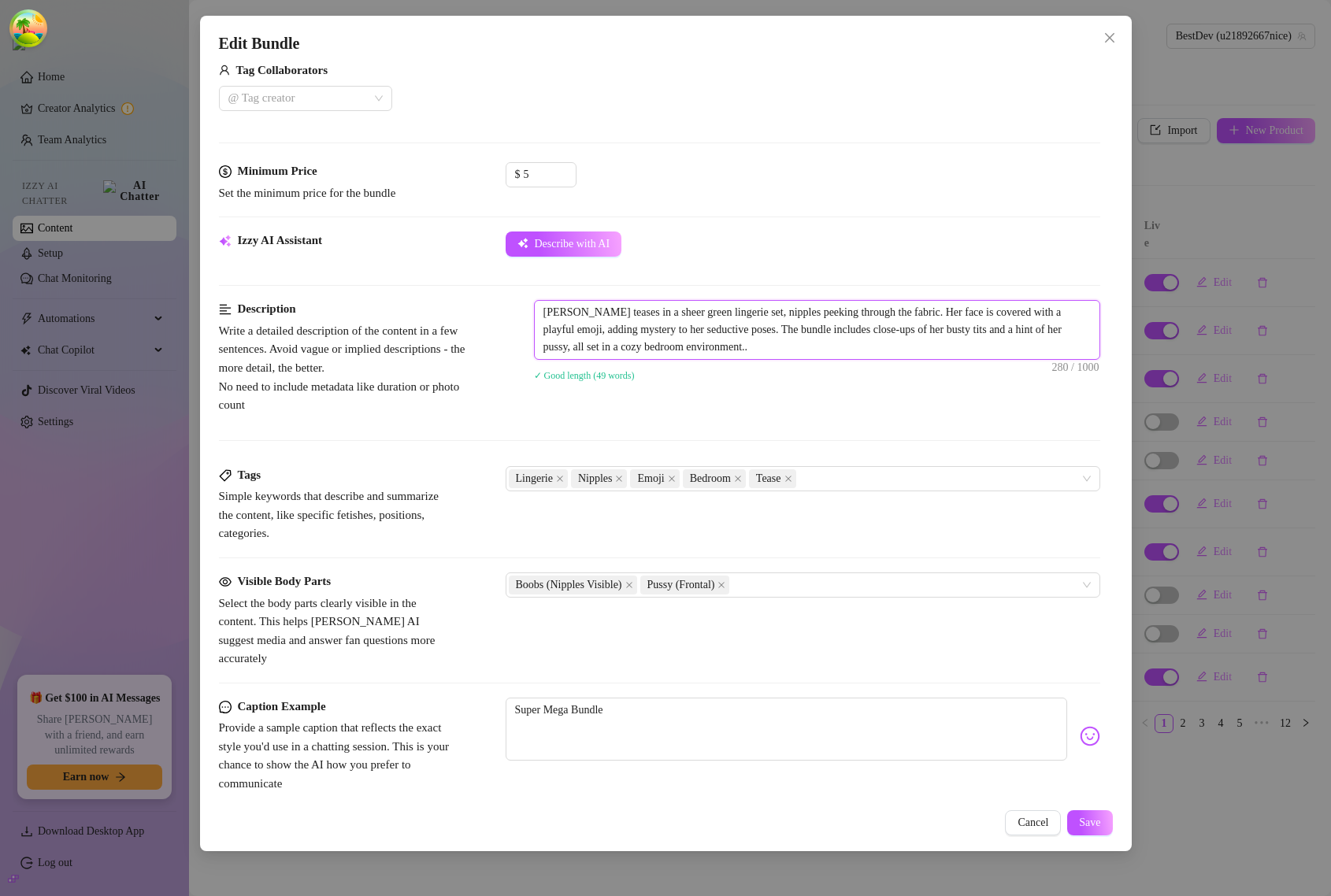
click at [827, 349] on textarea "[PERSON_NAME] teases in a sheer green lingerie set, nipples peeking through the…" at bounding box center [818, 330] width 565 height 59
type textarea "[PERSON_NAME] teases in a sheer green lingerie set, nipples peeking through the…"
click at [1079, 820] on span "Save" at bounding box center [1090, 823] width 22 height 13
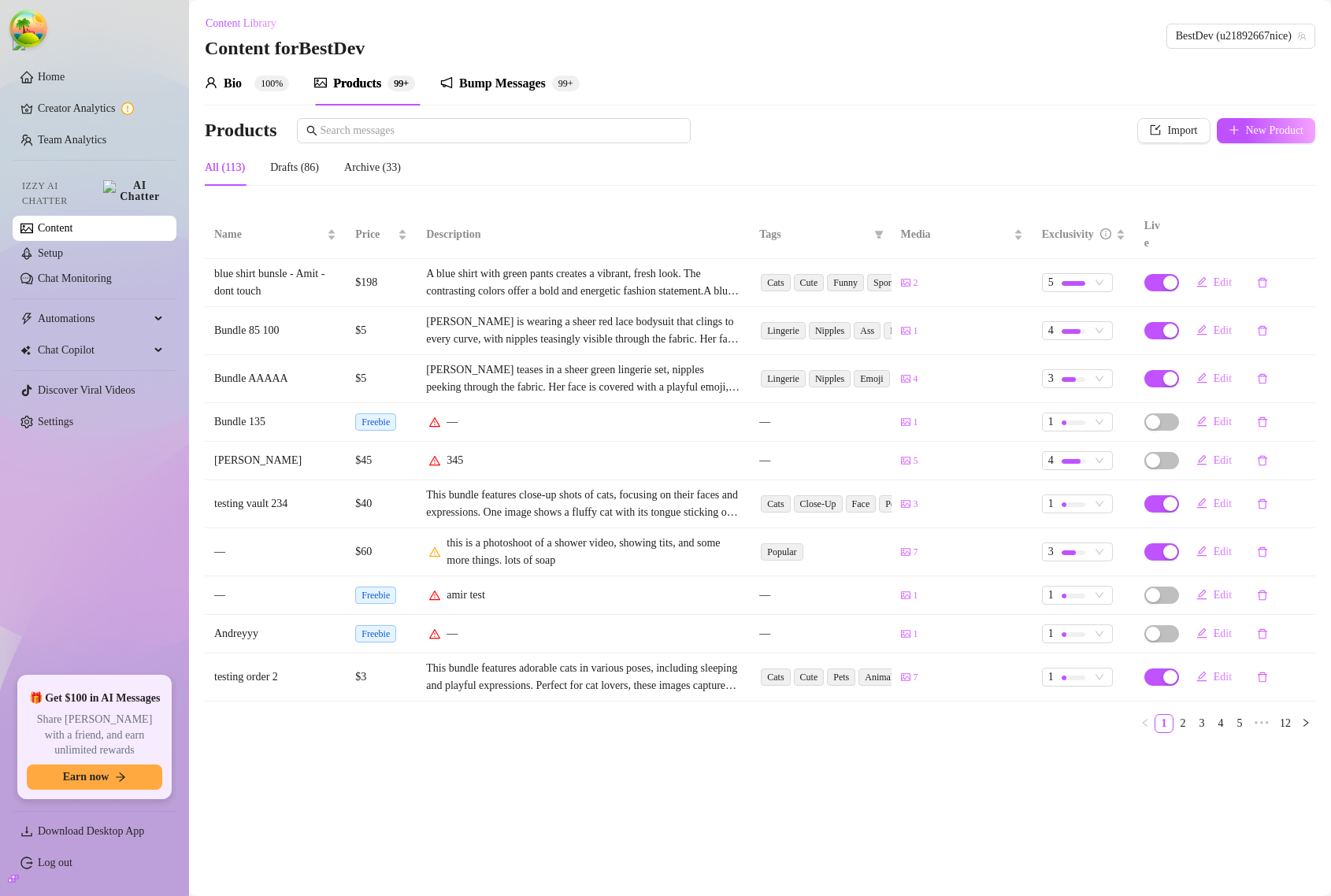
click at [367, 62] on div "Products 99+" at bounding box center [365, 83] width 101 height 44
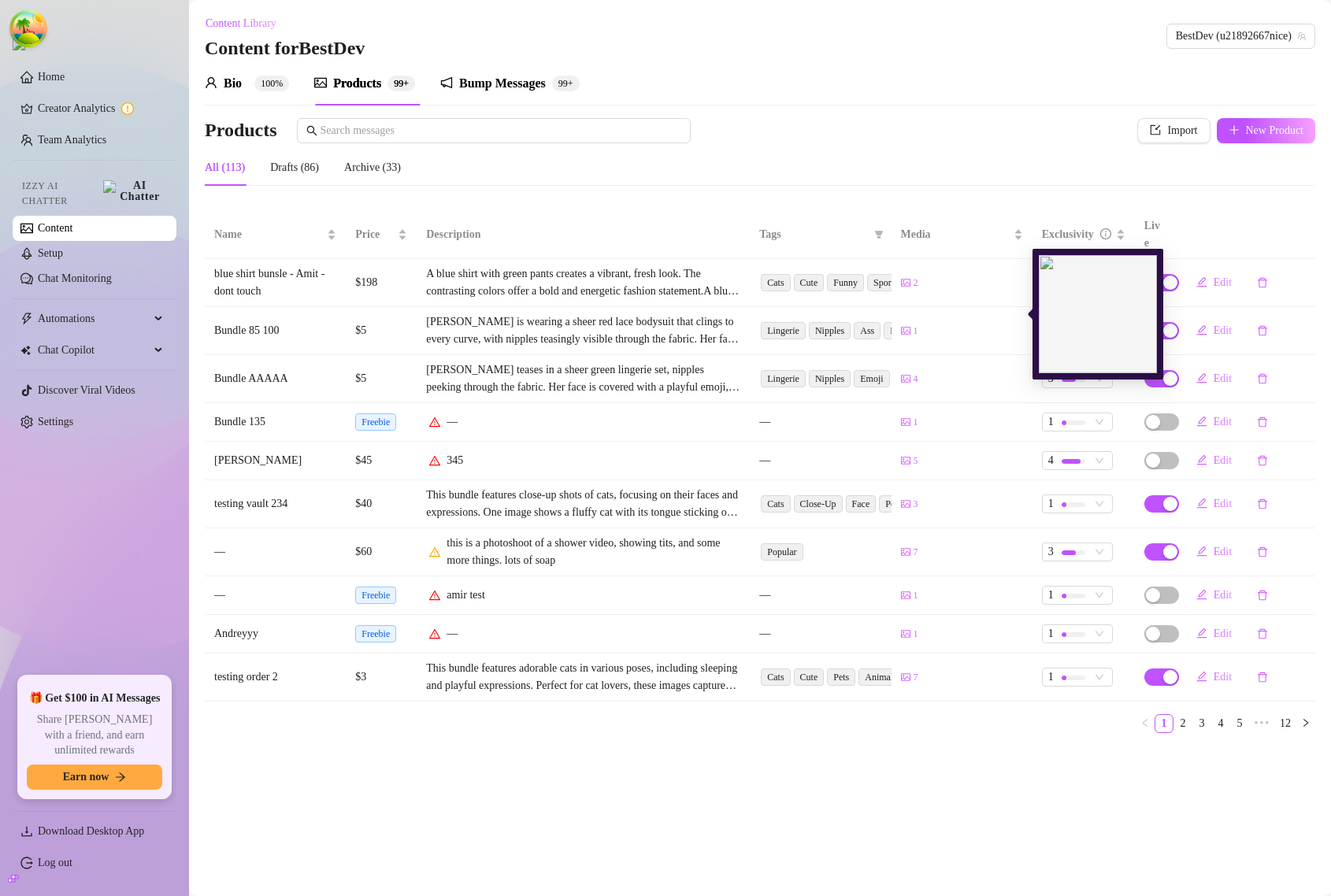
click at [908, 326] on icon "picture" at bounding box center [906, 331] width 10 height 10
click at [911, 324] on div "1" at bounding box center [910, 331] width 18 height 15
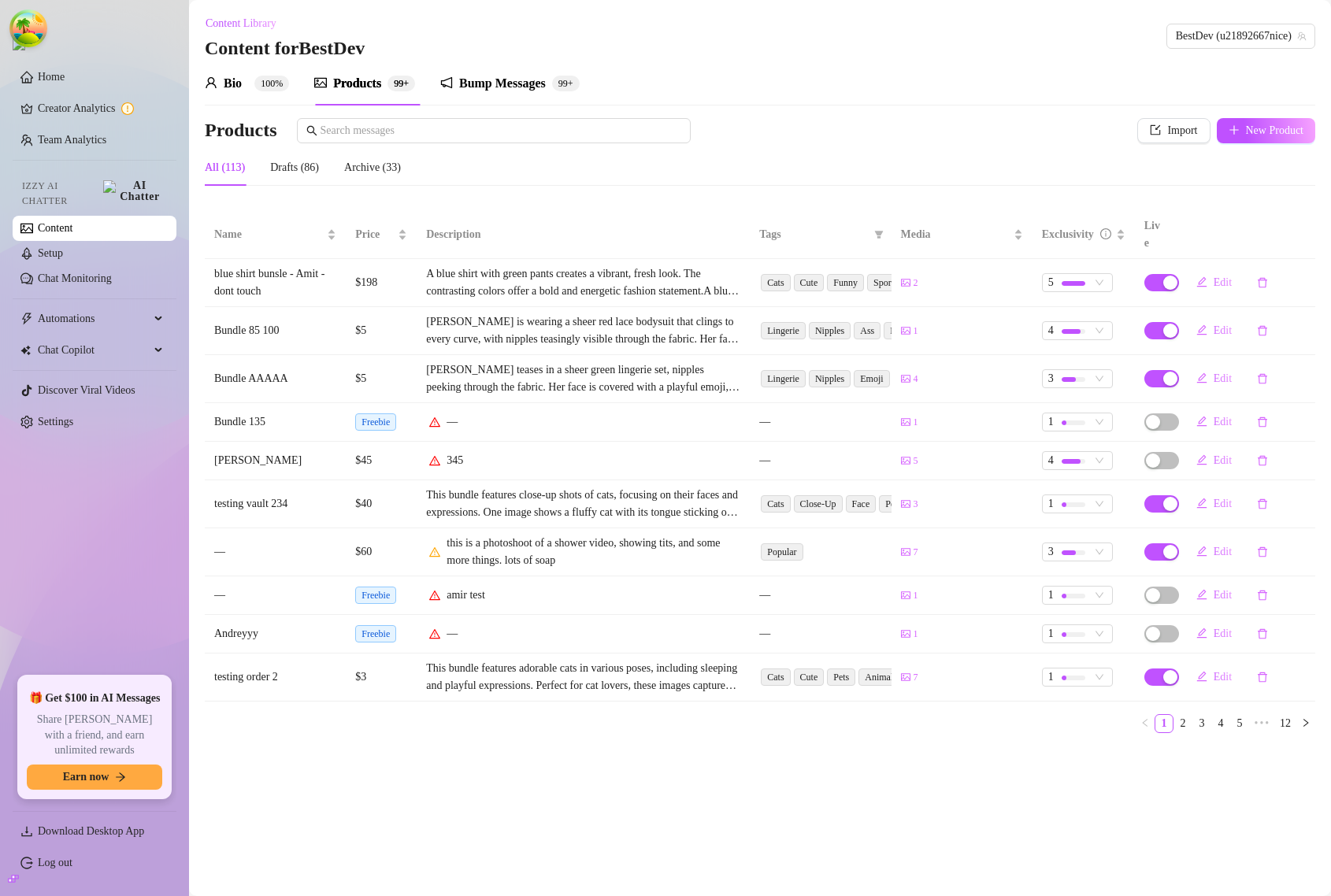
click at [907, 279] on icon "picture" at bounding box center [906, 282] width 10 height 7
click at [860, 841] on main "Content Library Content for BestDev BestDev (u21892667nice) Bio 100% Products 9…" at bounding box center [761, 448] width 1142 height 896
click at [1174, 136] on span "Import" at bounding box center [1182, 131] width 30 height 13
type textarea "Type your message here..."
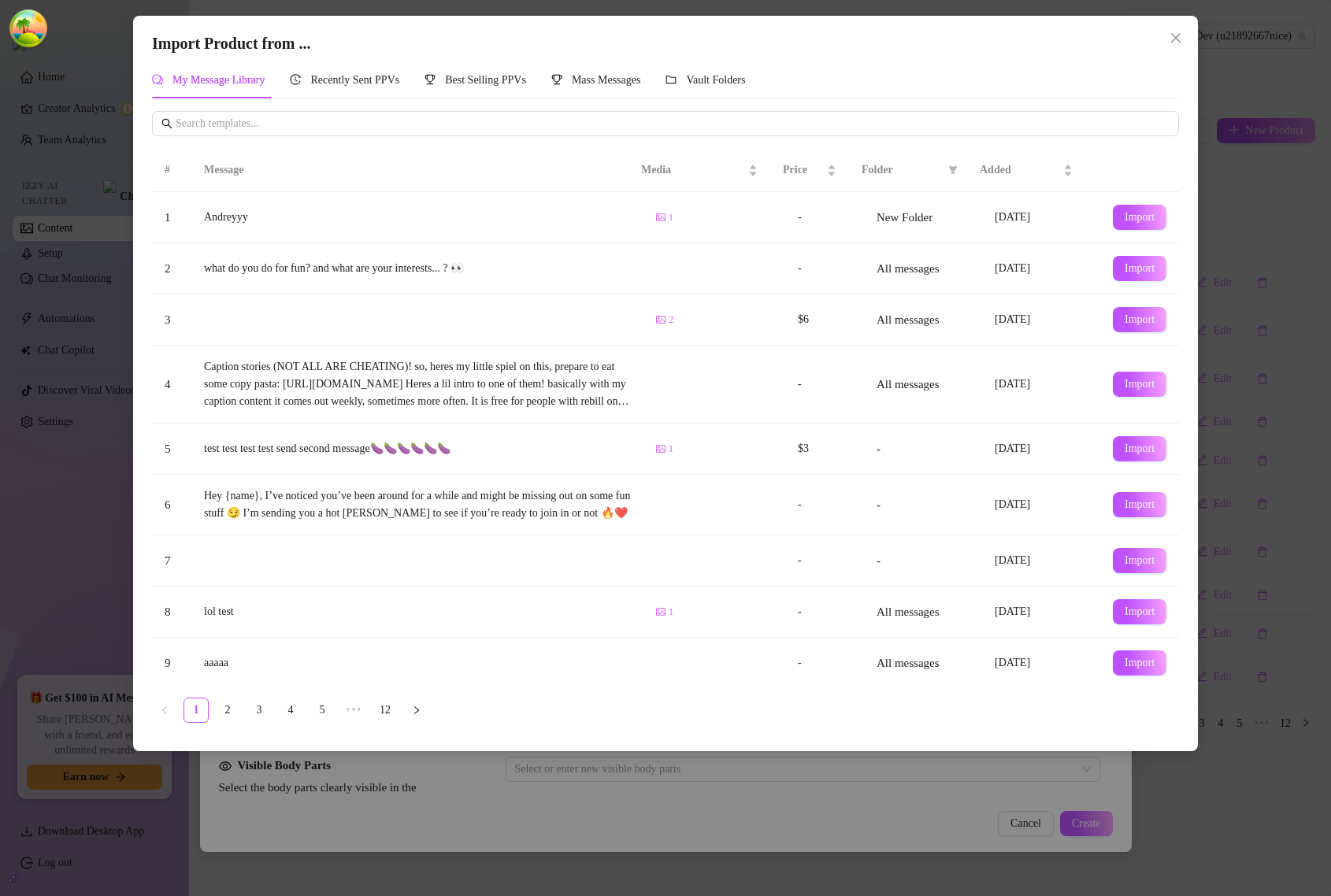
click at [549, 849] on div "Import Product from ... My Message Library Recently Sent PPVs Best Selling PPVs…" at bounding box center [665, 448] width 1331 height 896
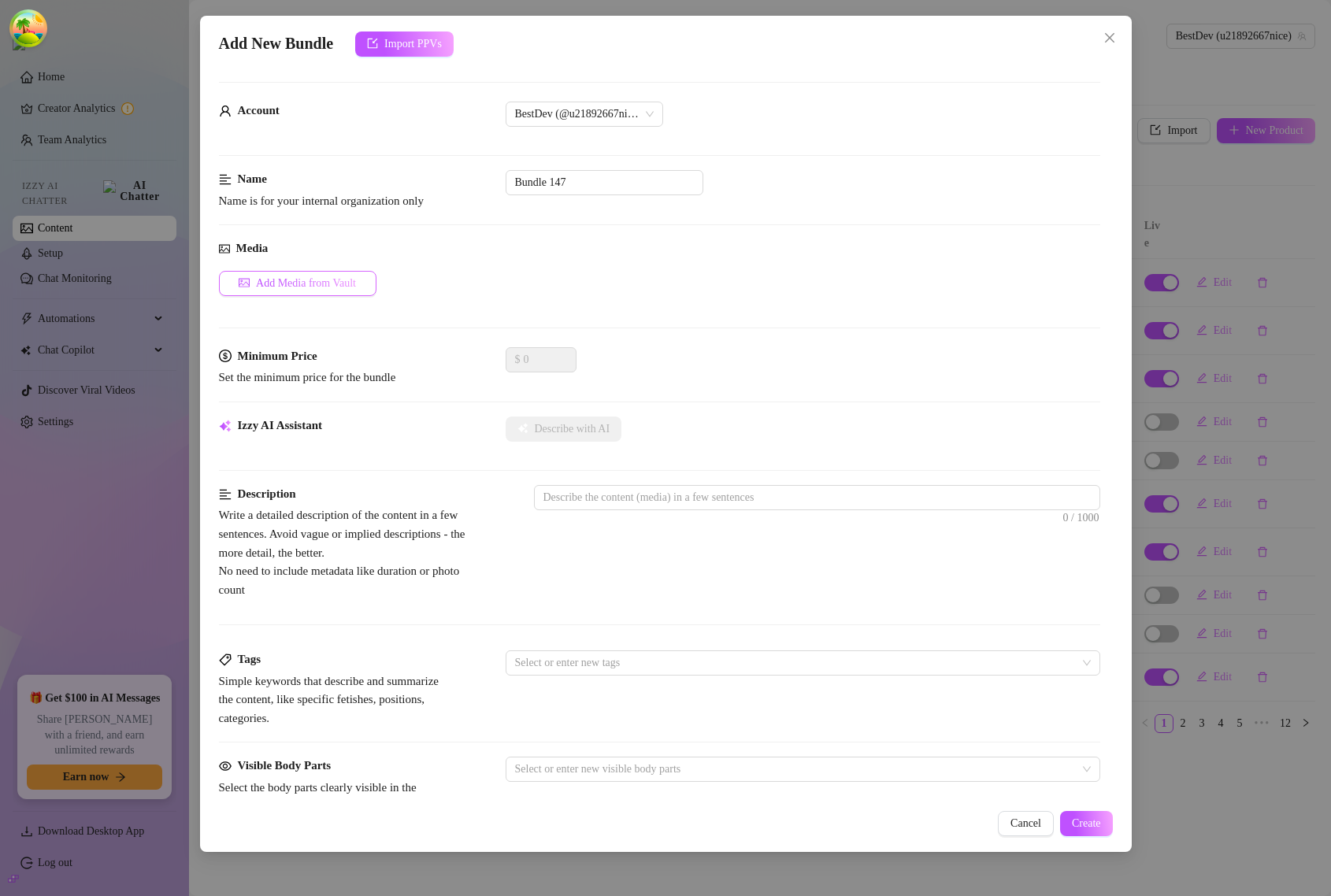
click at [329, 284] on span "Add Media from Vault" at bounding box center [306, 284] width 100 height 13
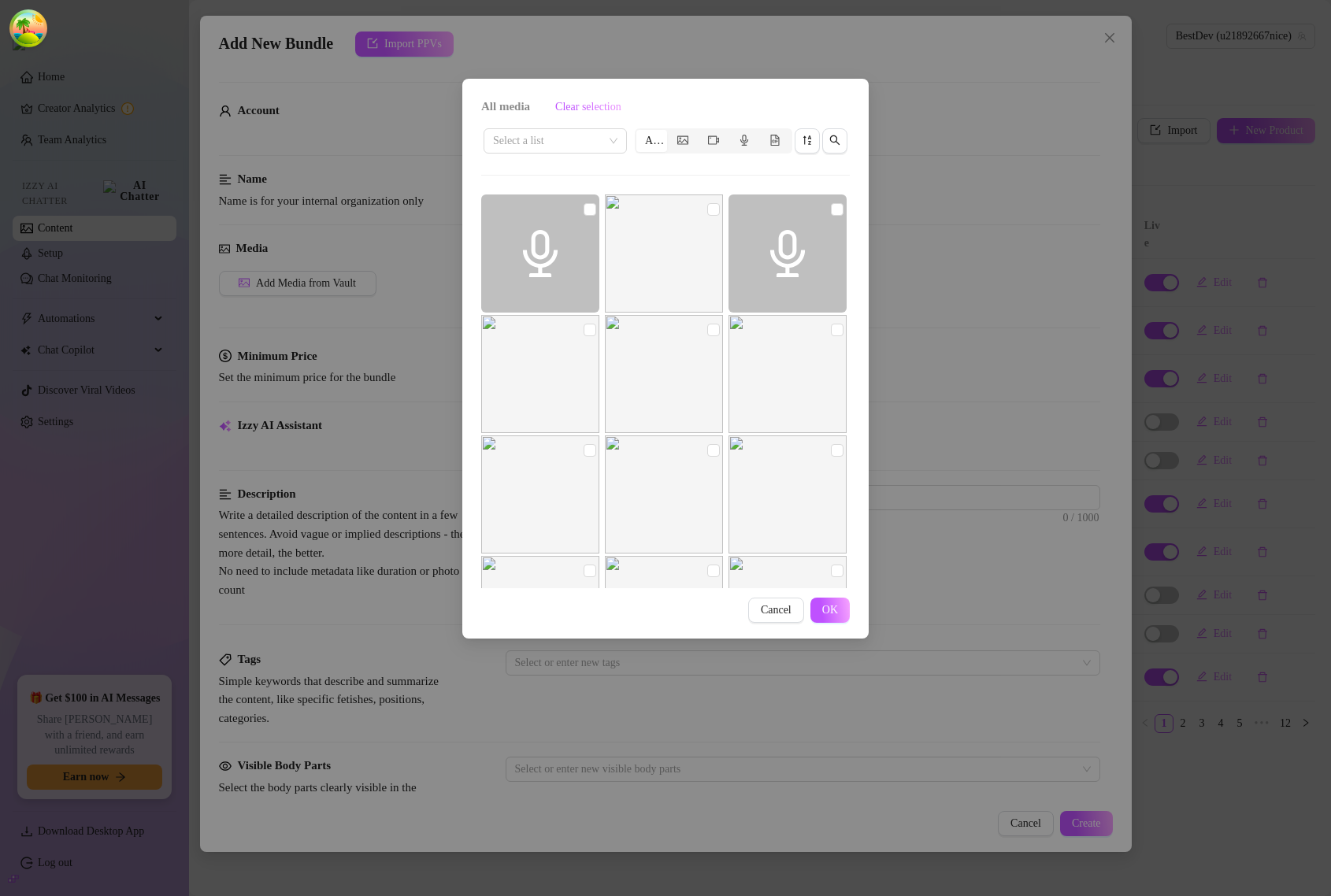
click at [982, 344] on div "All media Clear selection Select a list All Cancel OK" at bounding box center [665, 448] width 1331 height 896
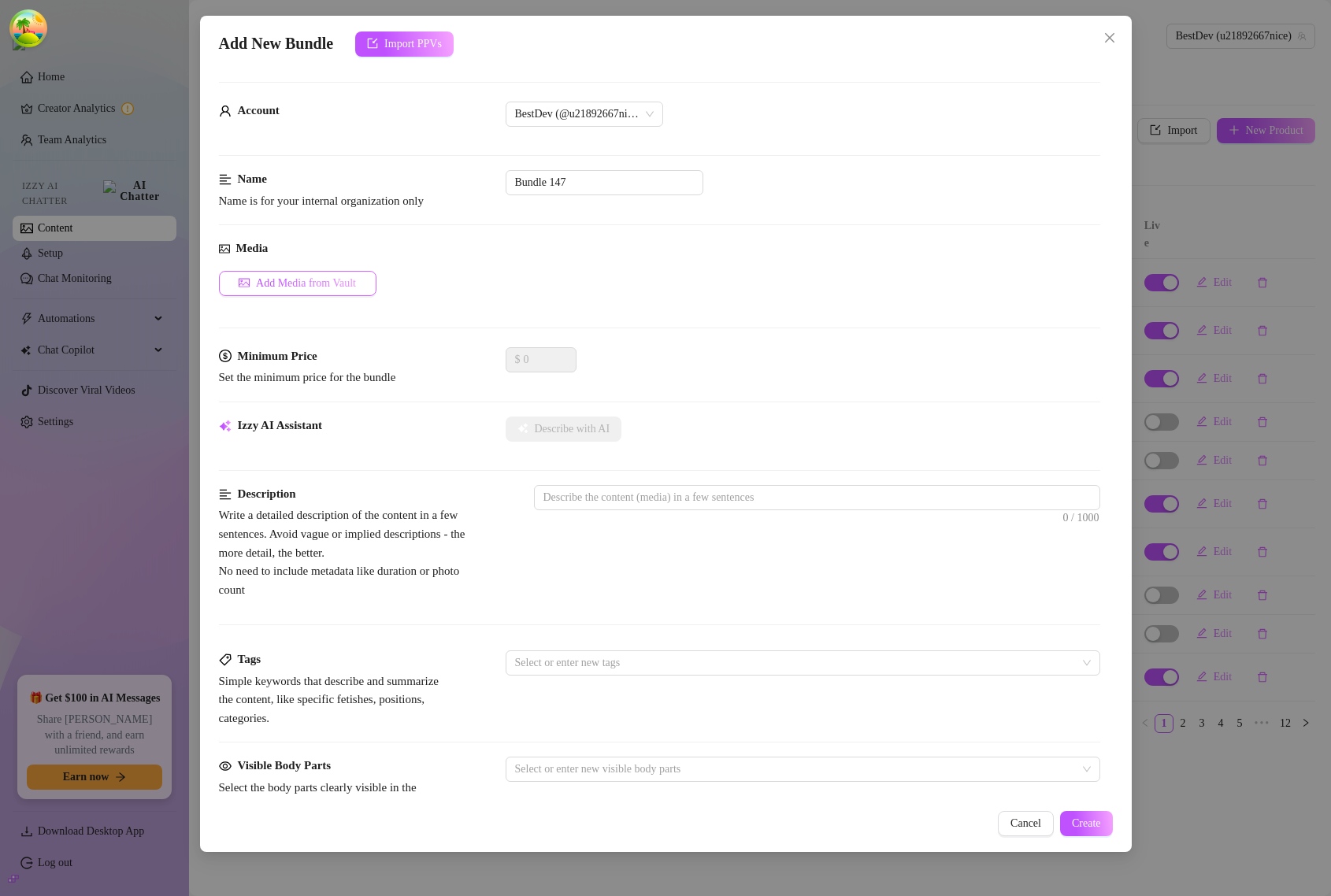
click at [296, 278] on span "Add Media from Vault" at bounding box center [306, 284] width 100 height 13
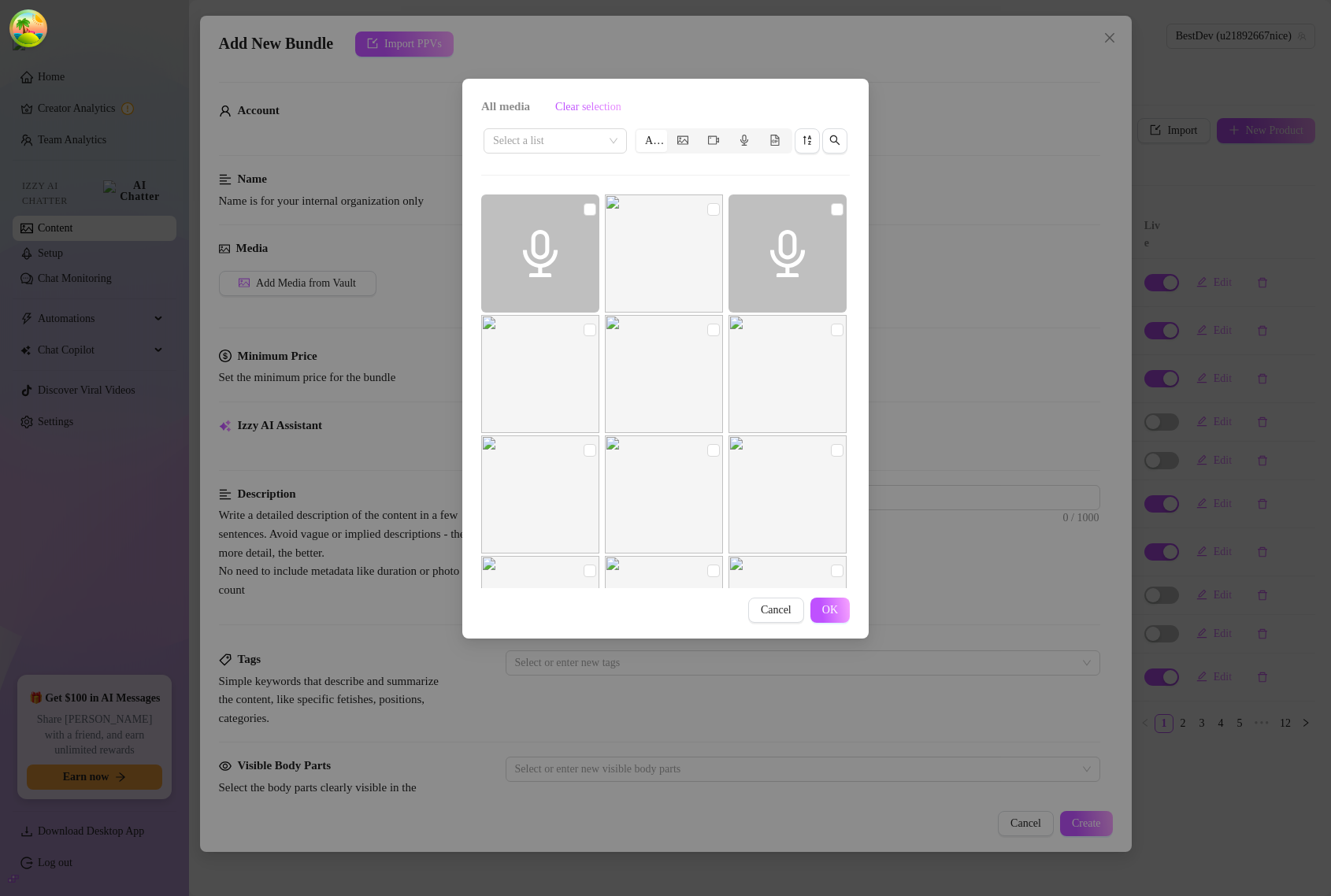
click at [923, 171] on div "All media Clear selection Select a list All Cancel OK" at bounding box center [665, 448] width 1331 height 896
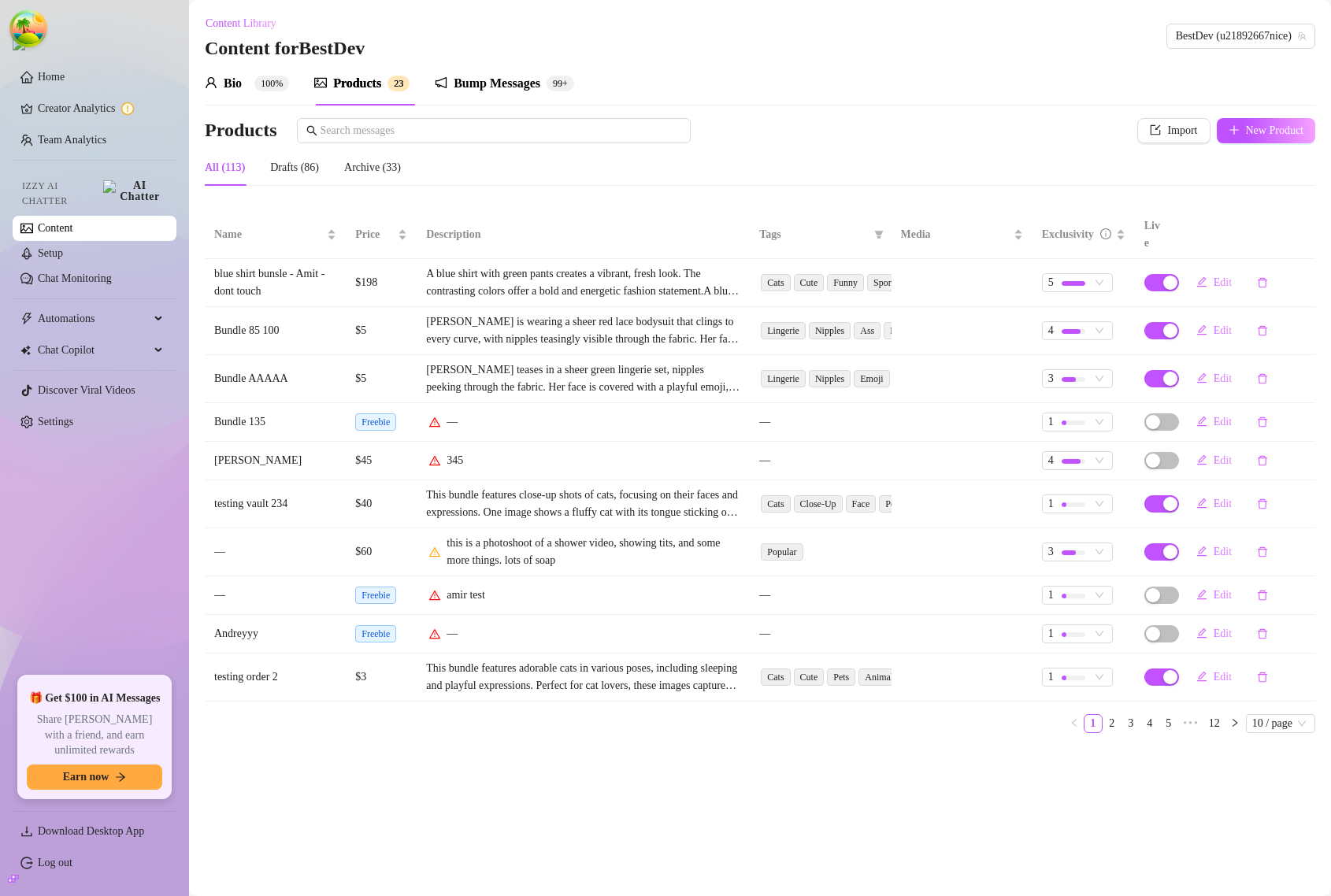
drag, startPoint x: 1242, startPoint y: 124, endPoint x: 948, endPoint y: 63, distance: 300.3
click at [948, 63] on div "Bio 100% Products 2 3 Bump Messages 99+" at bounding box center [760, 83] width 1111 height 44
click at [1247, 136] on span "New Product" at bounding box center [1275, 131] width 59 height 13
type textarea "Type your message here..."
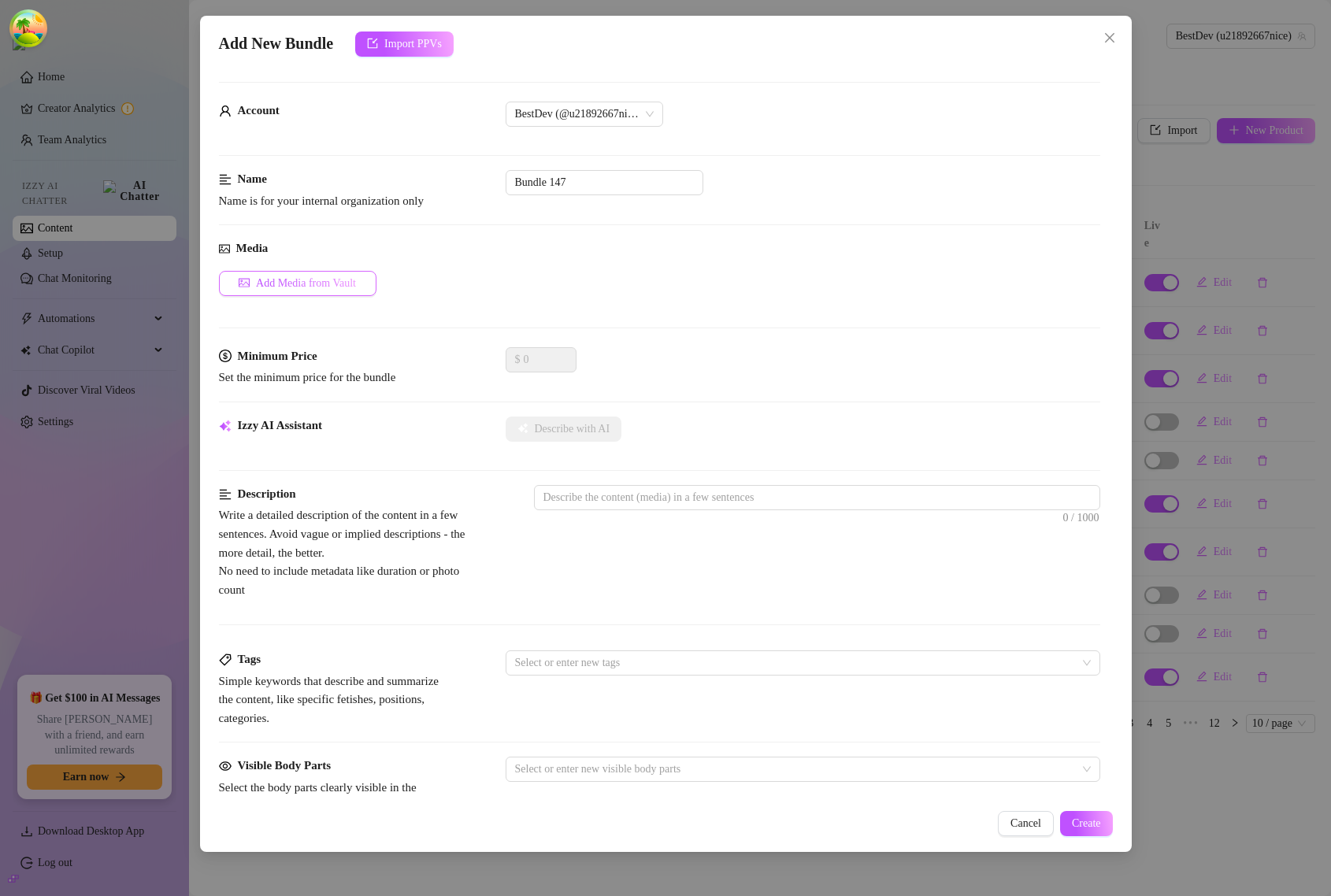
click at [335, 282] on span "Add Media from Vault" at bounding box center [306, 284] width 100 height 13
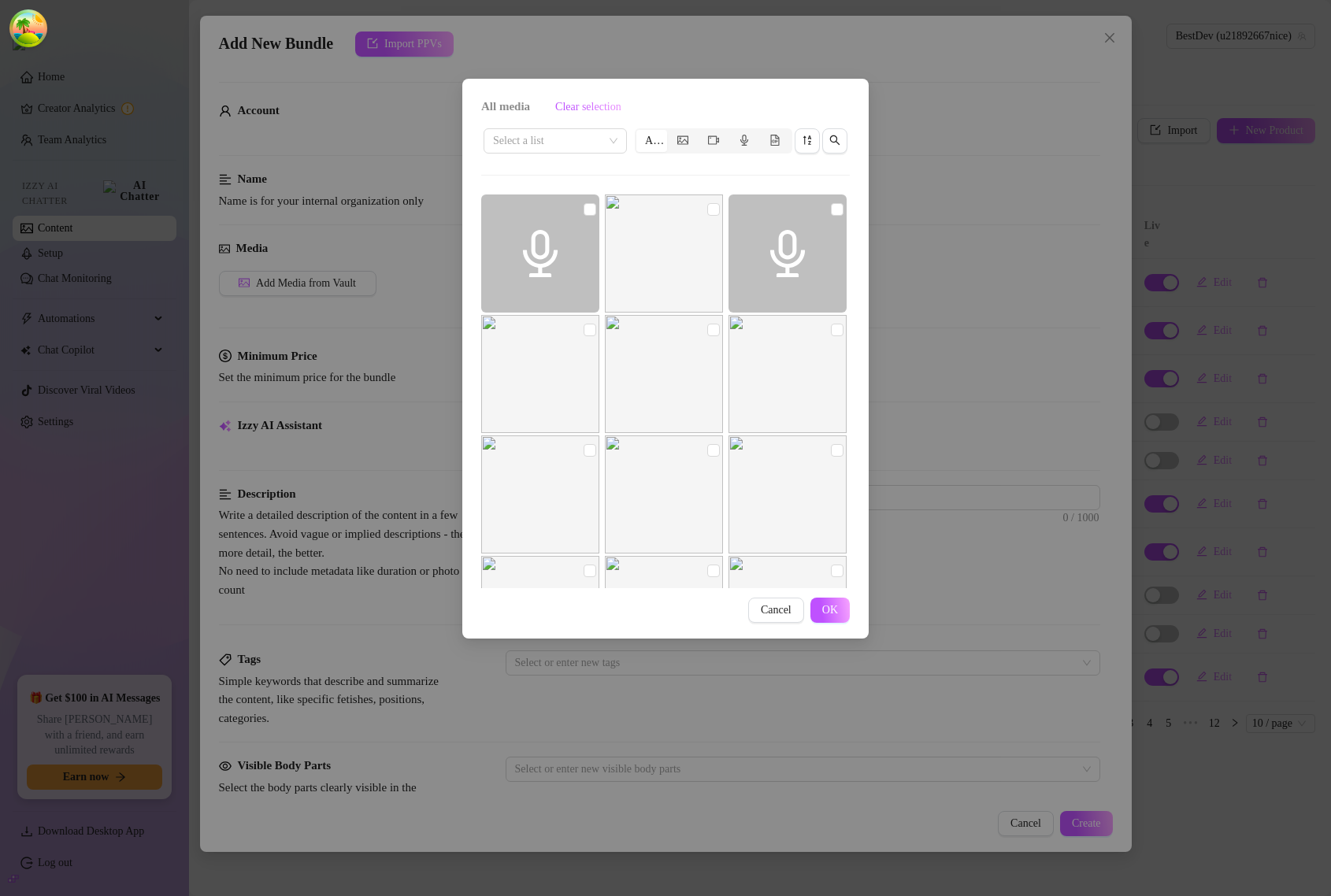
click at [939, 379] on div "All media Clear selection Select a list All Cancel OK" at bounding box center [665, 448] width 1331 height 896
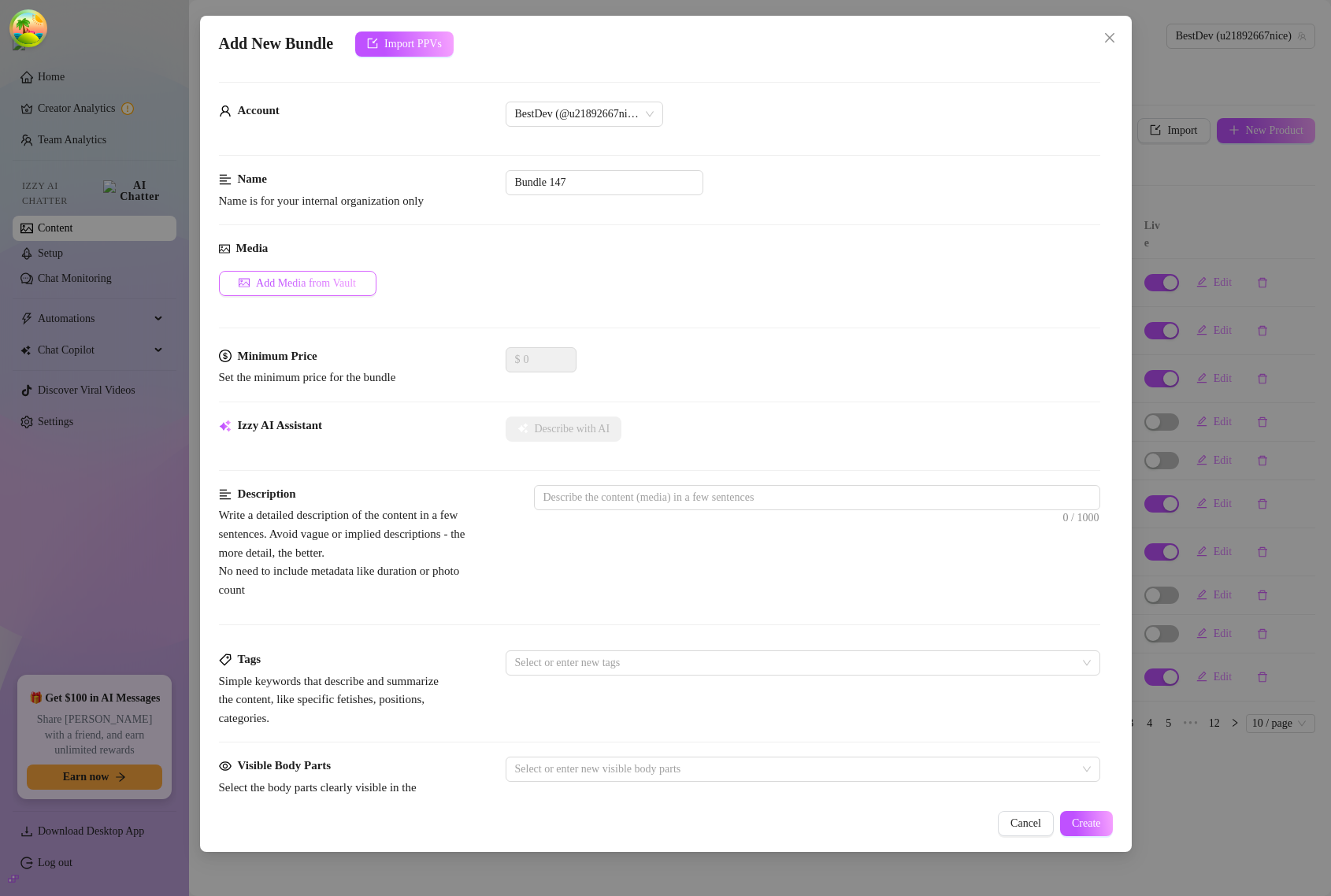
click at [335, 278] on span "Add Media from Vault" at bounding box center [306, 284] width 100 height 13
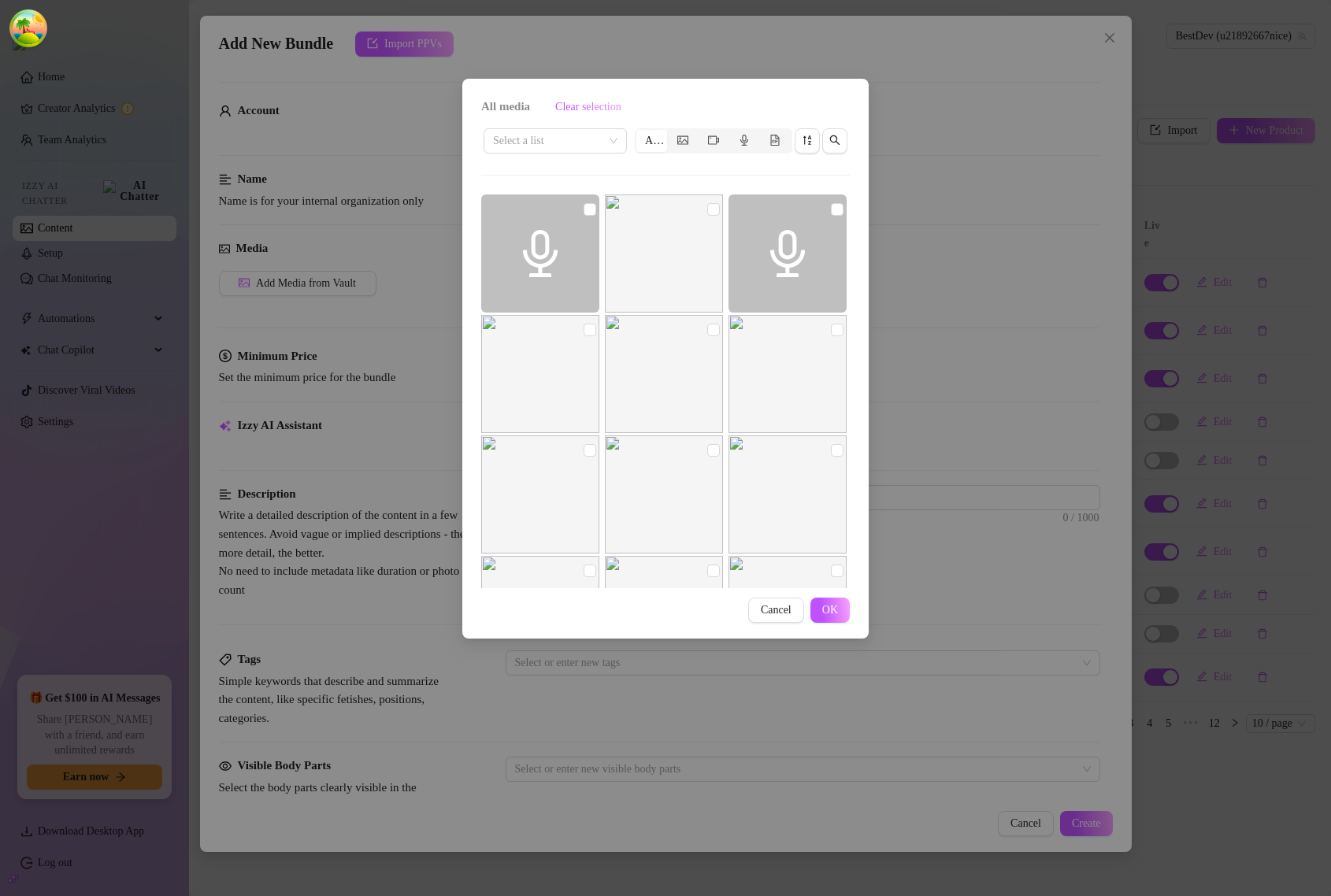
click at [983, 335] on div "All media Clear selection Select a list All Cancel OK" at bounding box center [665, 448] width 1331 height 896
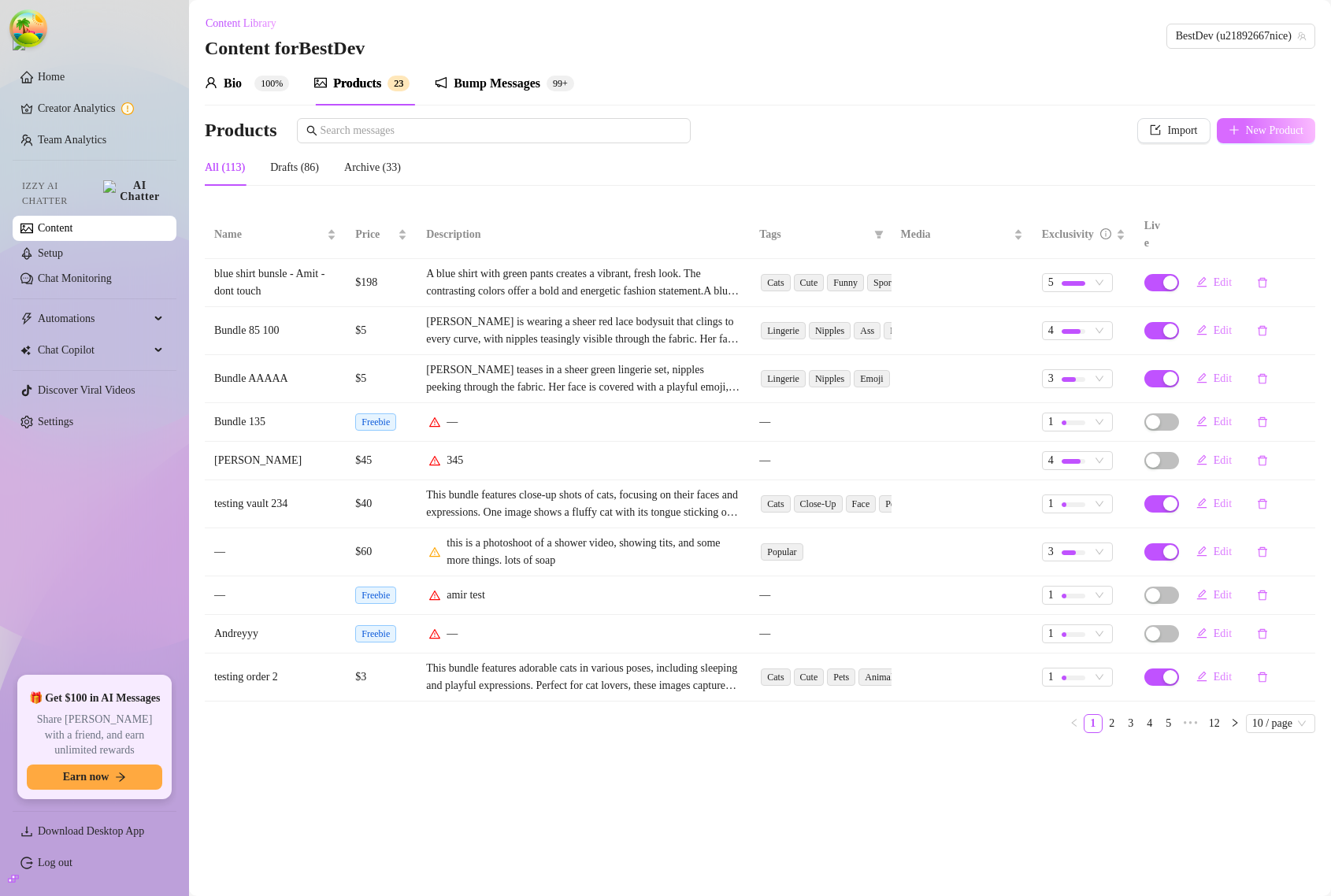
click at [1233, 135] on icon "plus" at bounding box center [1235, 130] width 11 height 11
type textarea "Type your message here..."
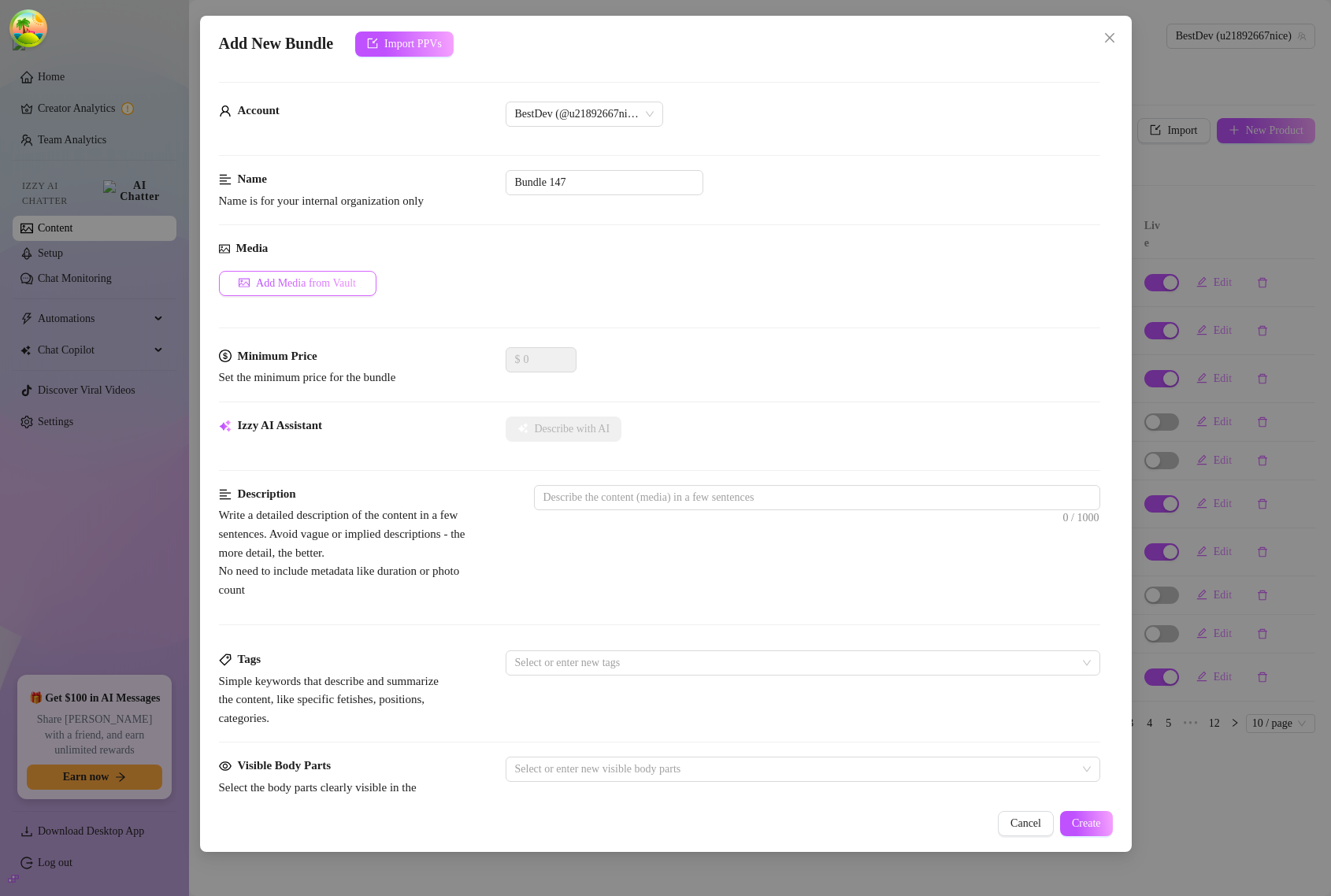
click at [345, 289] on span "Add Media from Vault" at bounding box center [306, 284] width 100 height 13
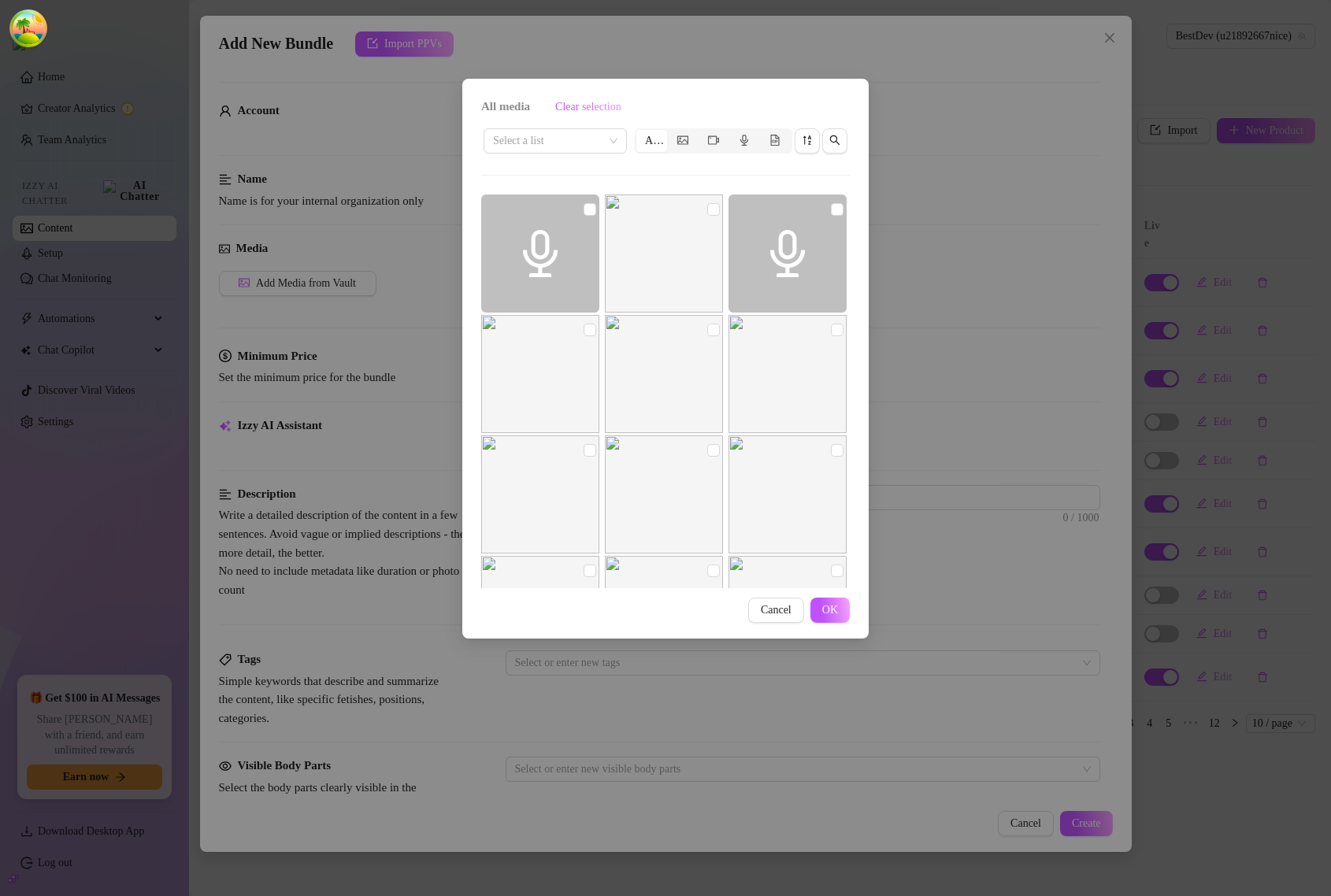
click at [1017, 337] on div "All media Clear selection Select a list All Cancel OK" at bounding box center [665, 448] width 1331 height 896
